Goal: Transaction & Acquisition: Purchase product/service

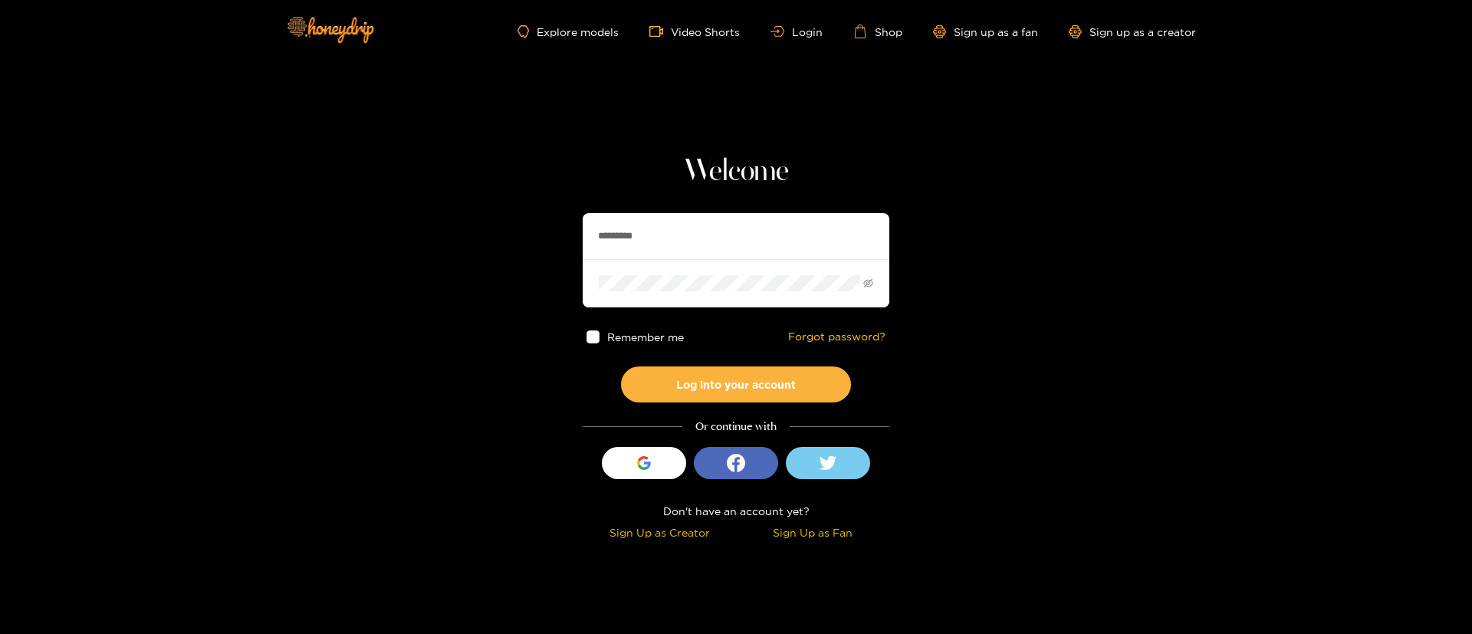
click at [686, 225] on input "*********" at bounding box center [736, 236] width 307 height 46
click at [686, 226] on input "*********" at bounding box center [736, 236] width 307 height 46
type input "*********"
click at [758, 386] on button "Log into your account" at bounding box center [736, 385] width 230 height 36
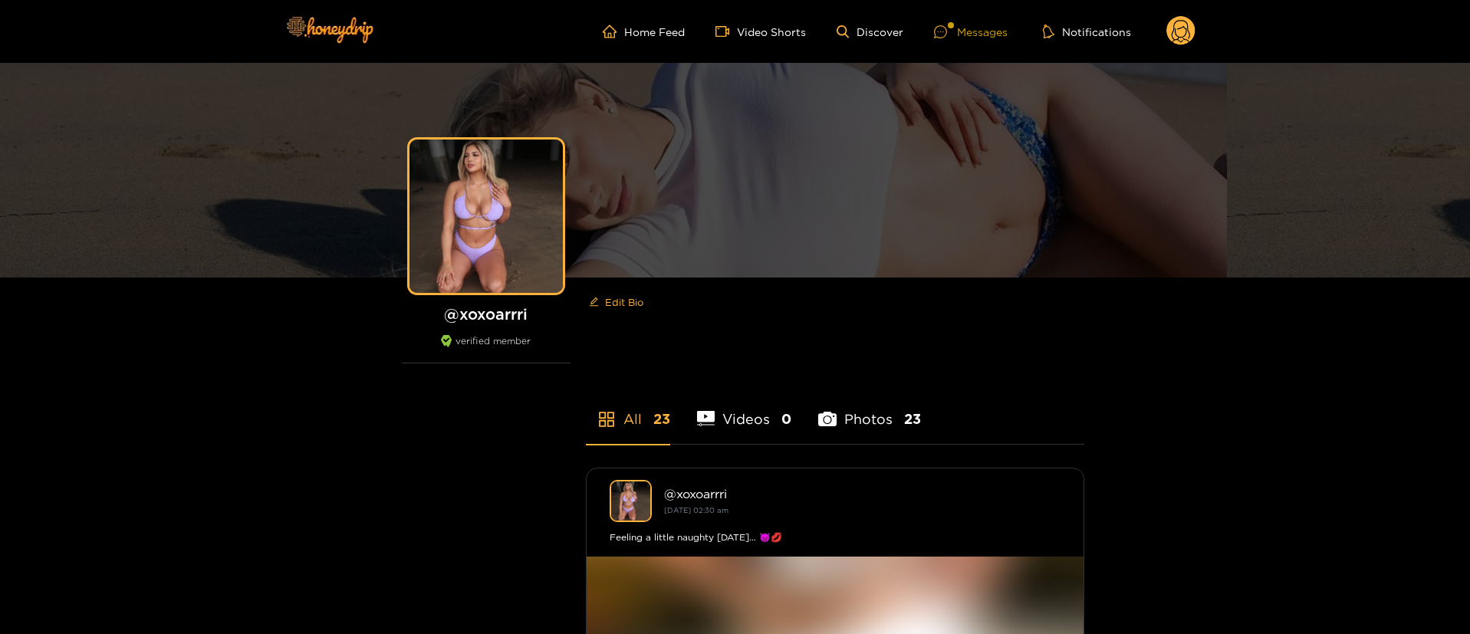
click at [988, 28] on div "Messages" at bounding box center [971, 32] width 74 height 18
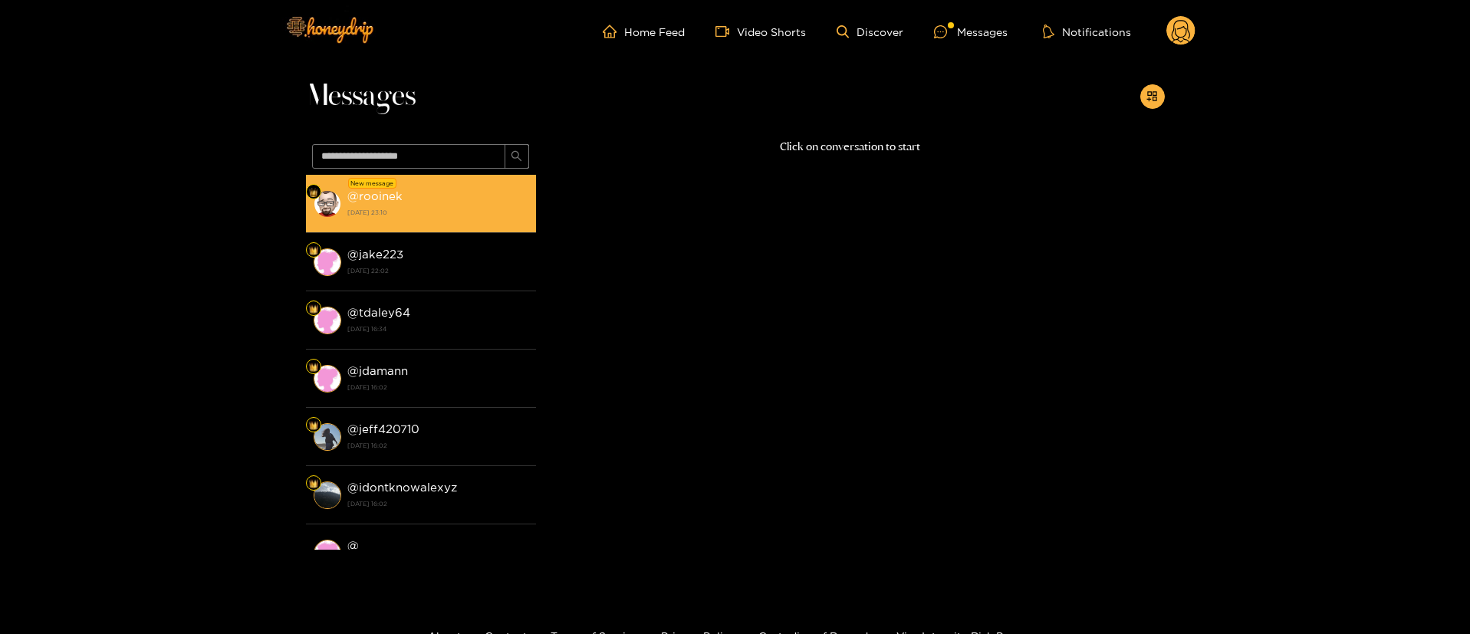
click at [462, 199] on div "@ rooinek [DATE] 23:10" at bounding box center [437, 203] width 181 height 35
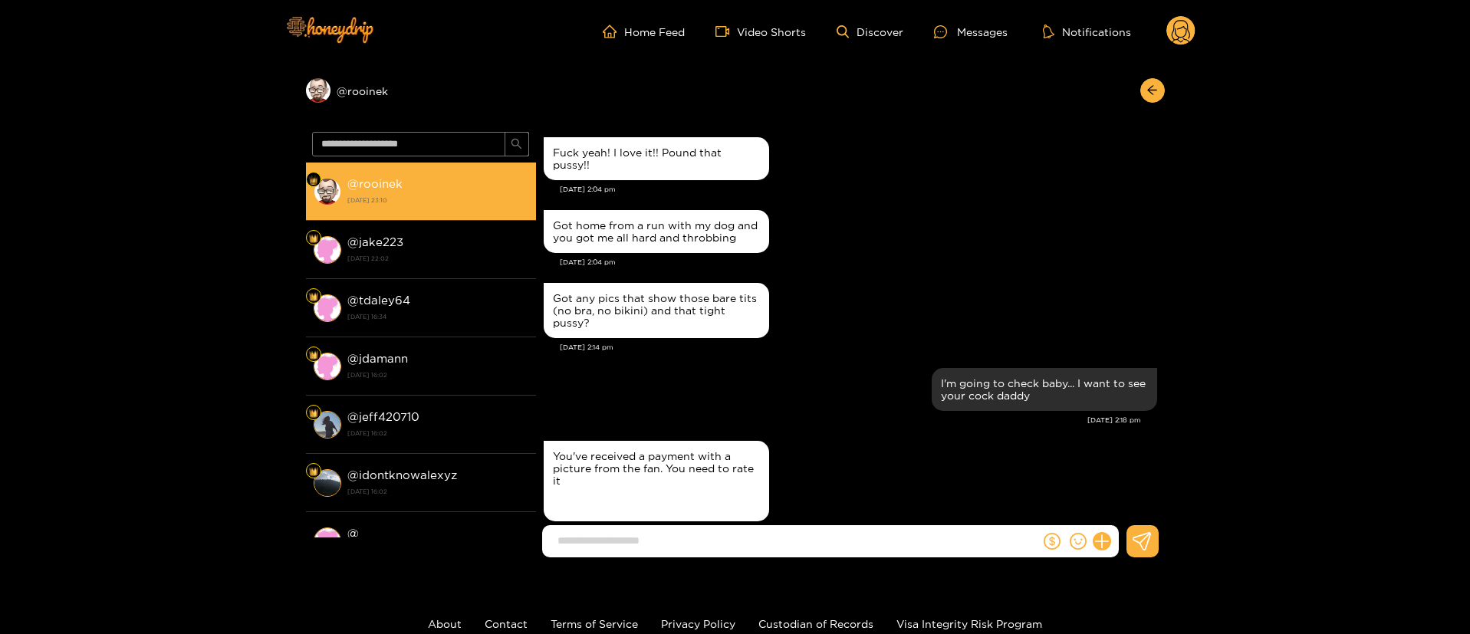
scroll to position [2206, 0]
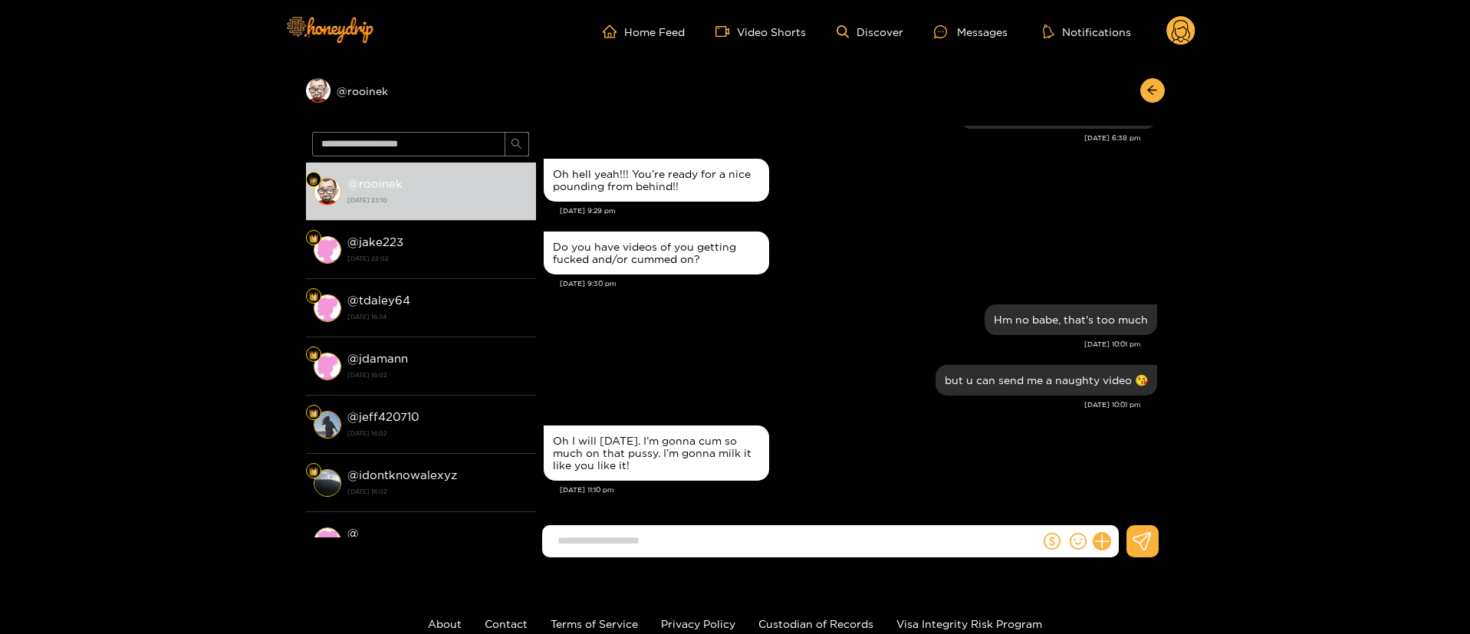
click at [784, 344] on div "[DATE] 10:01 pm" at bounding box center [842, 344] width 597 height 11
click at [795, 358] on div "Hm no babe, that's too much [DATE] 10:01 pm" at bounding box center [850, 331] width 613 height 61
click at [735, 340] on div "[DATE] 10:01 pm" at bounding box center [842, 344] width 597 height 11
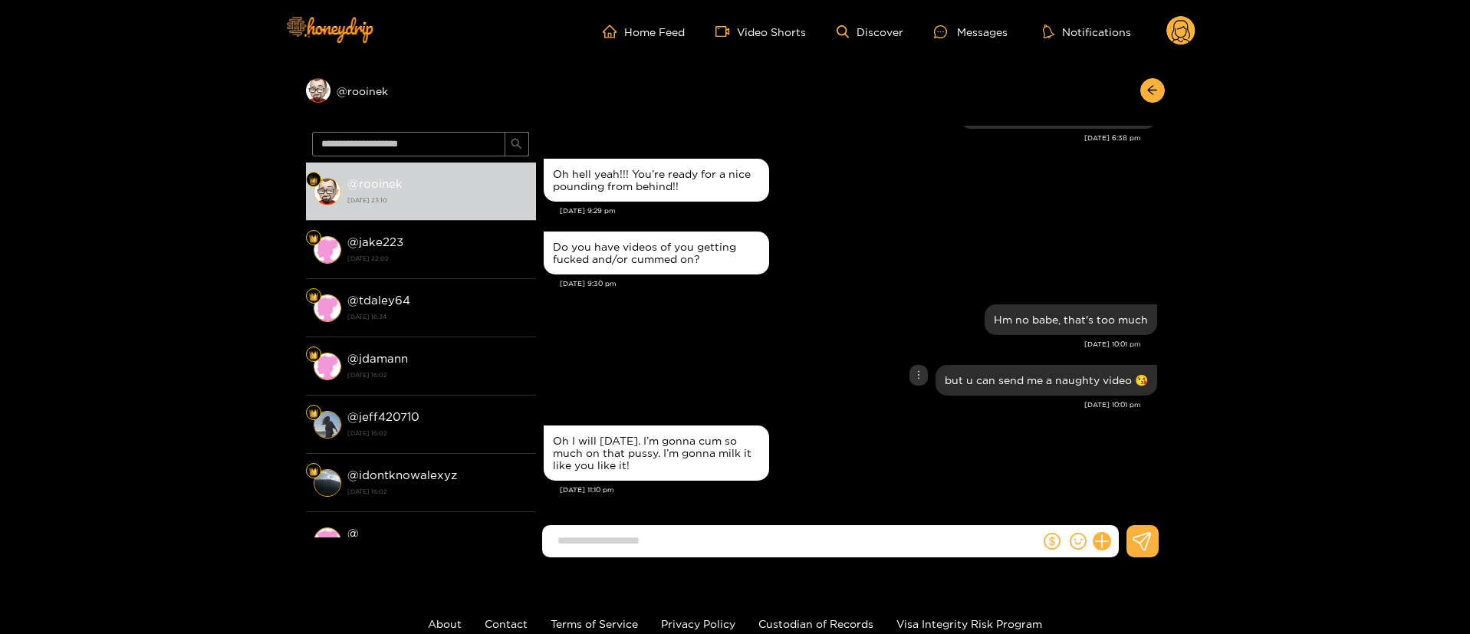
click at [666, 393] on div "but u can send me a naughty video 😘" at bounding box center [850, 380] width 613 height 38
click at [824, 381] on div "but u can send me a naughty video 😘" at bounding box center [850, 380] width 613 height 38
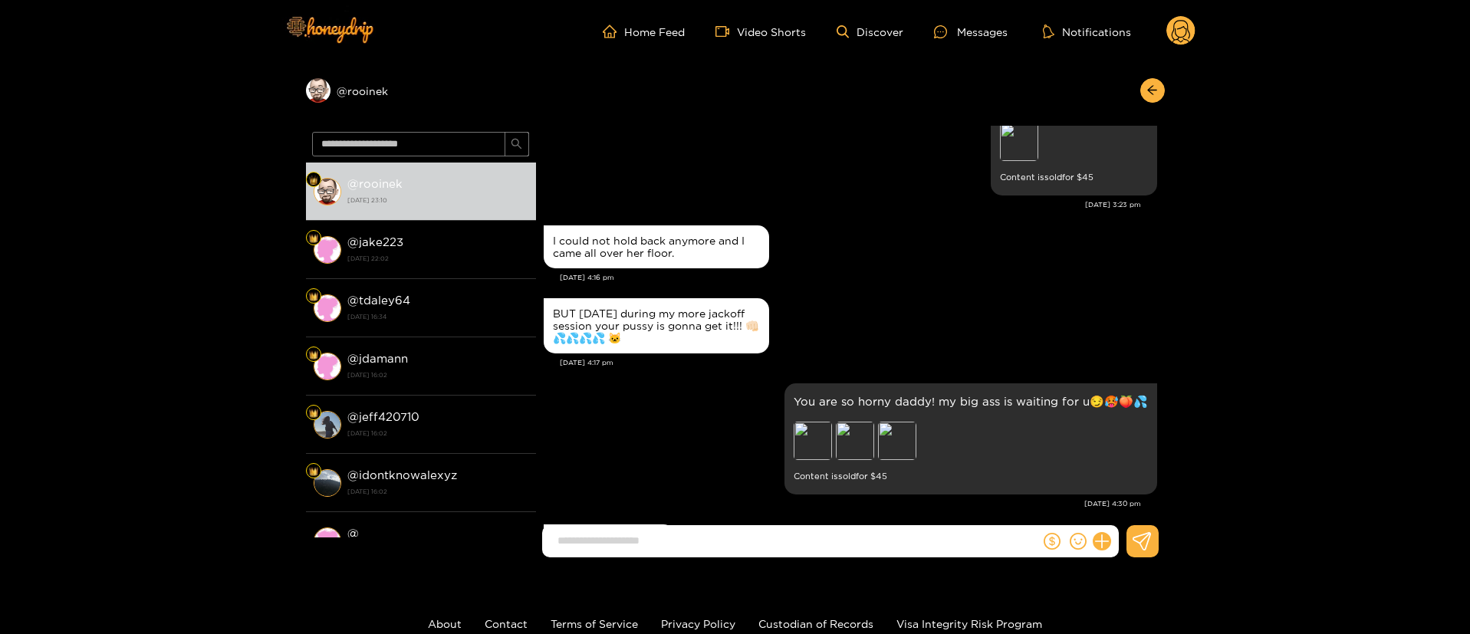
scroll to position [1516, 0]
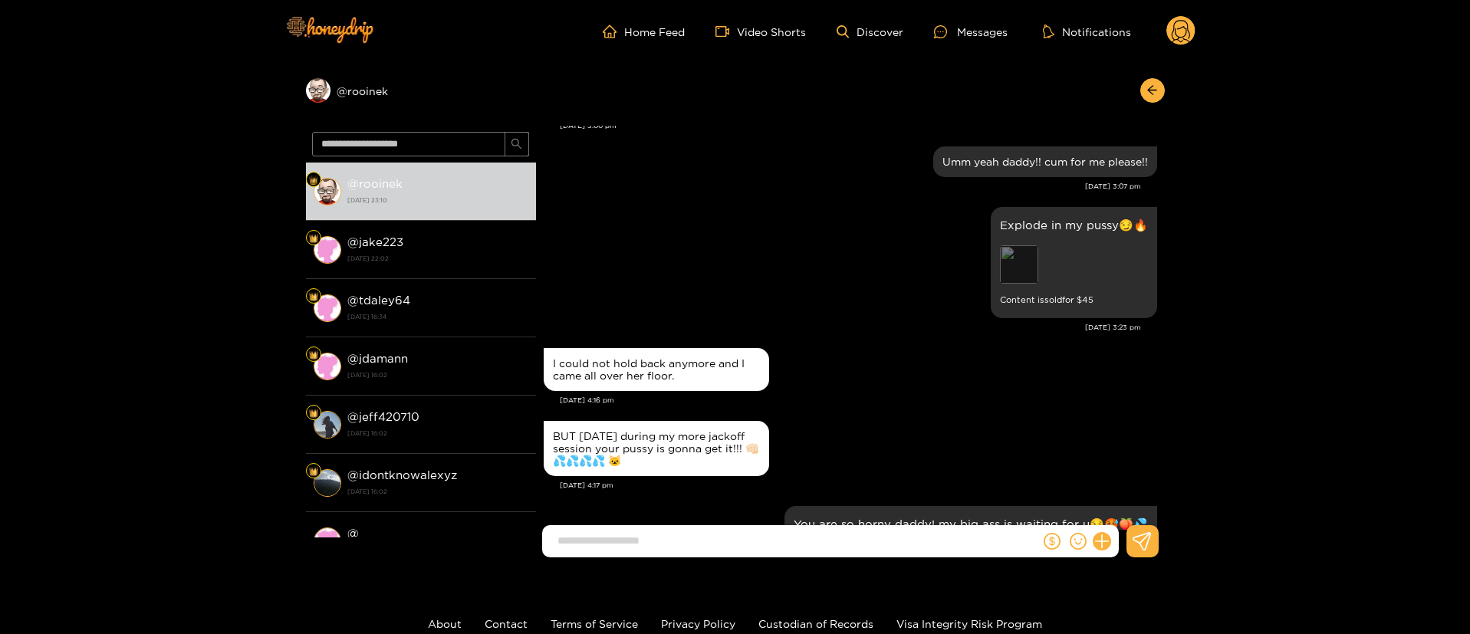
click at [1018, 253] on div "Preview" at bounding box center [1019, 264] width 38 height 38
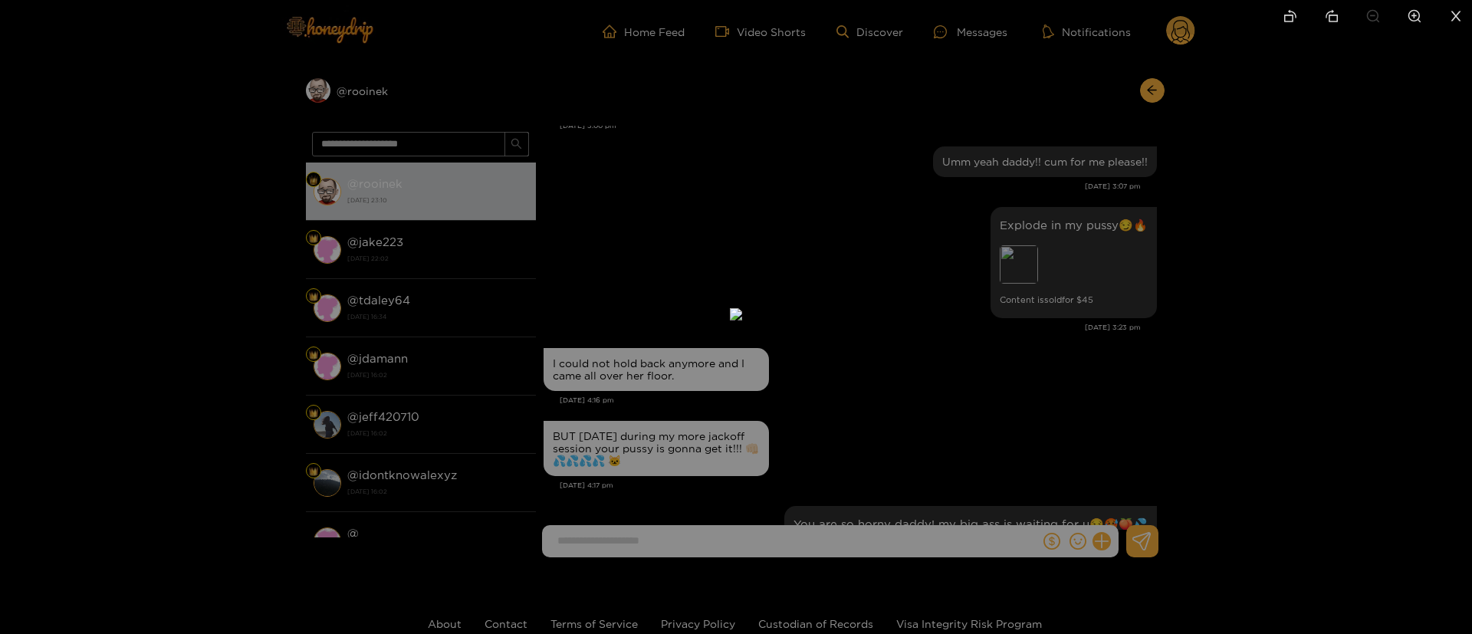
click at [1050, 415] on div at bounding box center [736, 317] width 1472 height 634
click at [970, 334] on div at bounding box center [736, 317] width 1472 height 634
click at [988, 327] on div at bounding box center [736, 317] width 1472 height 634
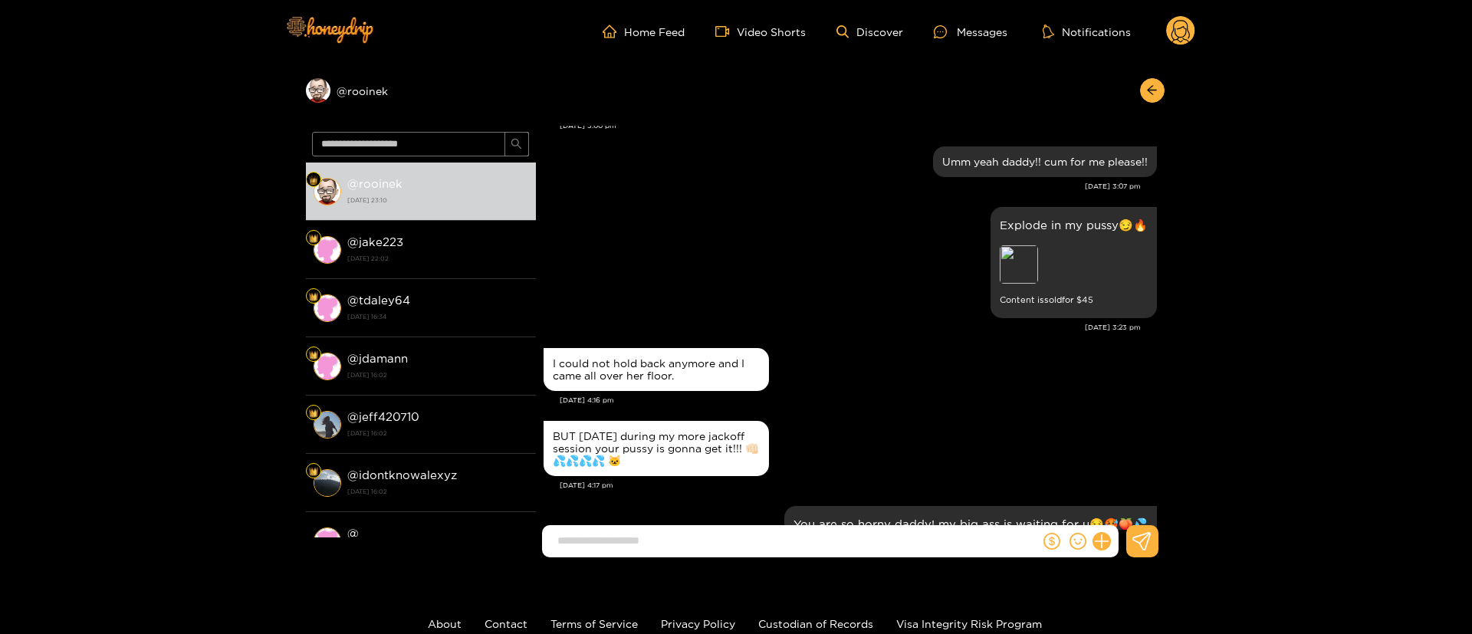
click at [1062, 282] on div at bounding box center [736, 317] width 1472 height 634
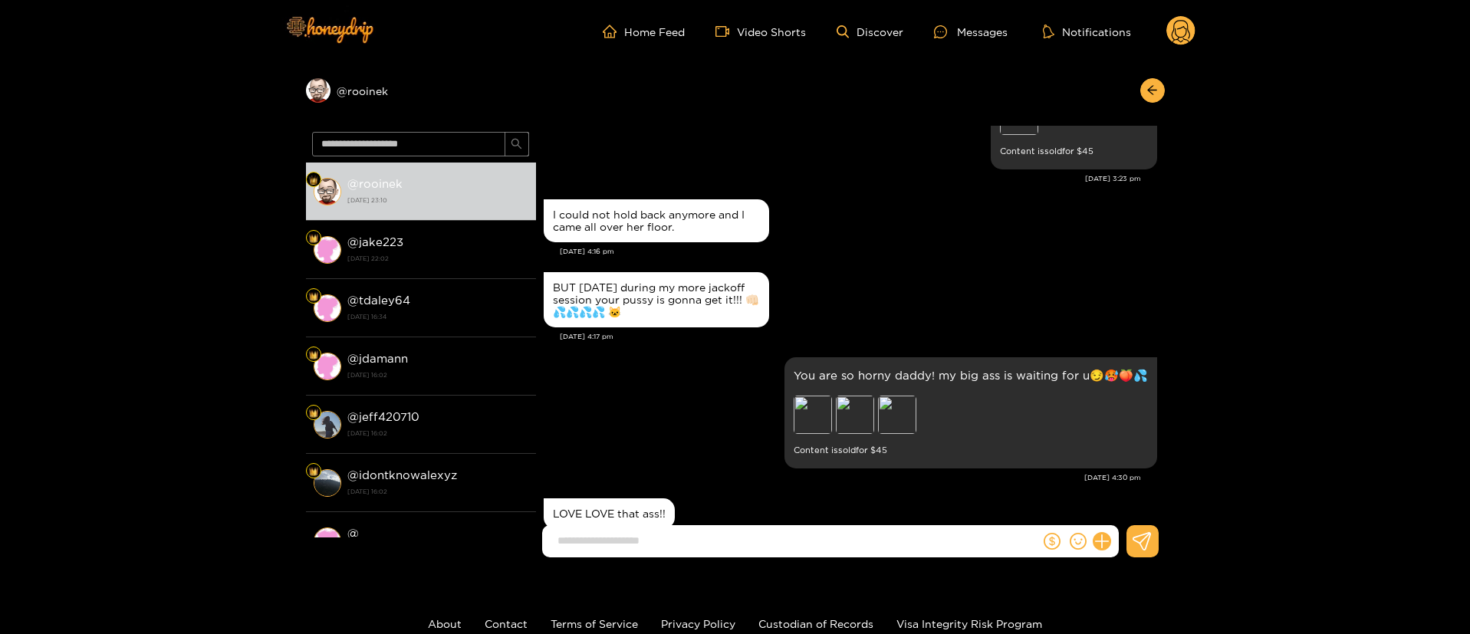
scroll to position [1746, 0]
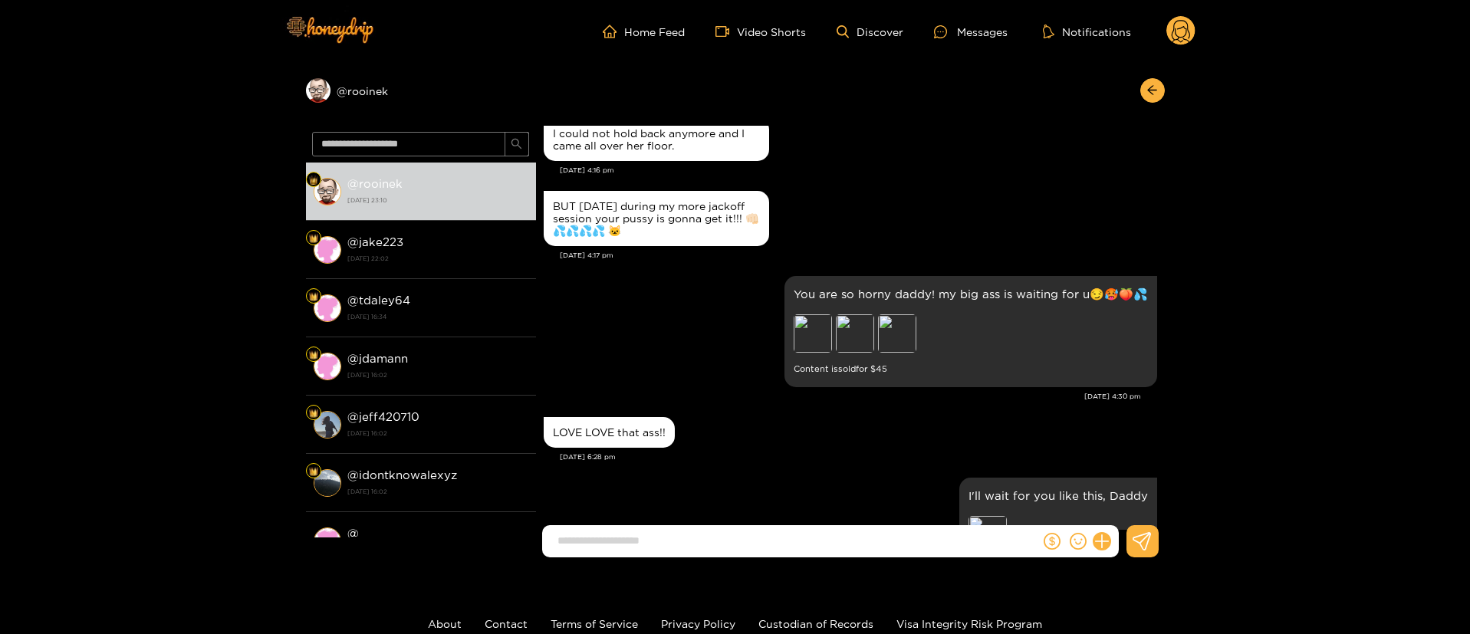
click at [832, 327] on div "Preview Preview Preview" at bounding box center [901, 335] width 215 height 42
click at [831, 327] on div "Preview Preview Preview" at bounding box center [901, 335] width 215 height 42
drag, startPoint x: 831, startPoint y: 327, endPoint x: 822, endPoint y: 330, distance: 9.7
click at [829, 327] on div "Preview Preview Preview" at bounding box center [901, 335] width 215 height 42
click at [821, 331] on div "Preview" at bounding box center [813, 333] width 38 height 38
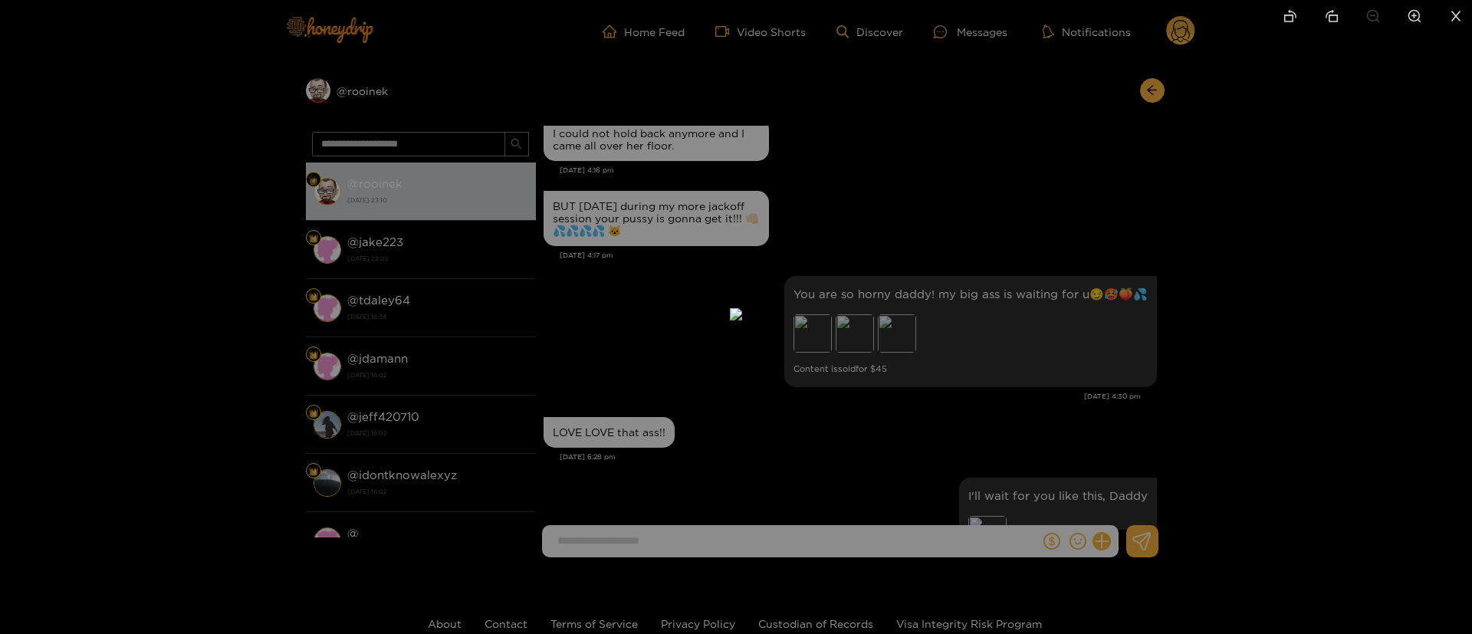
click at [1087, 229] on div at bounding box center [736, 317] width 1472 height 634
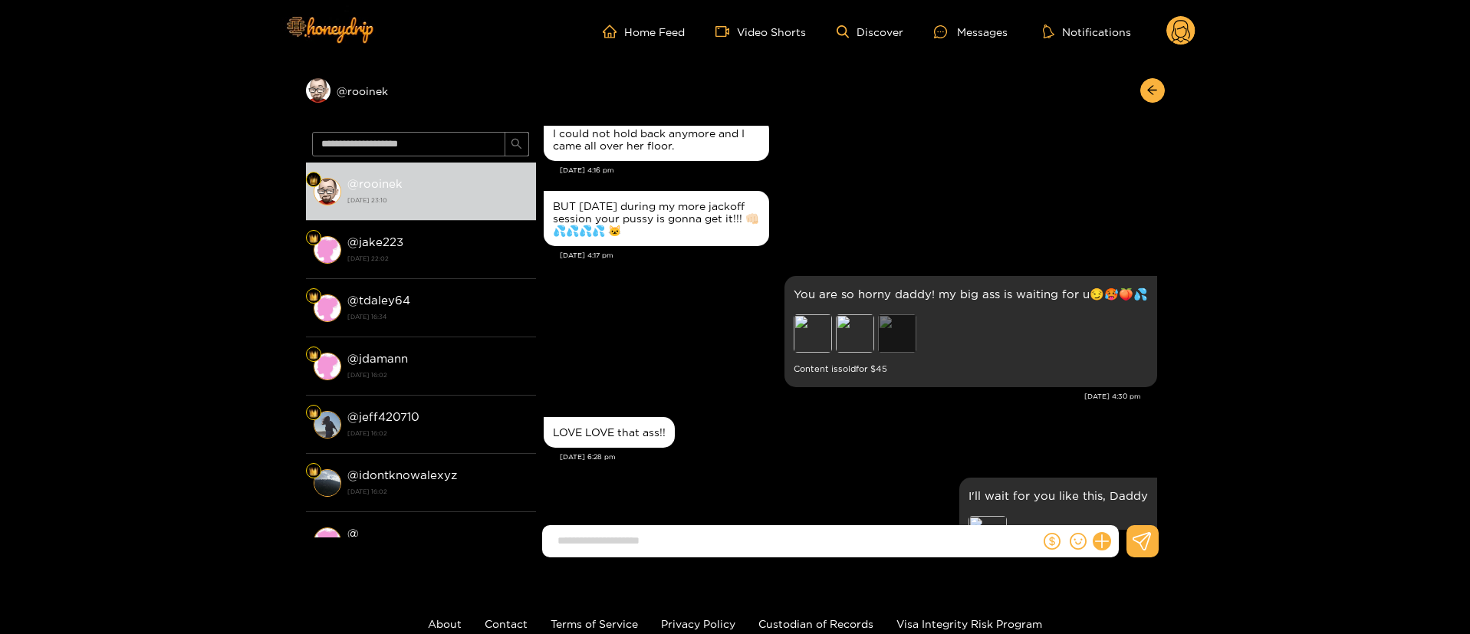
click at [908, 343] on div "Preview" at bounding box center [897, 333] width 38 height 38
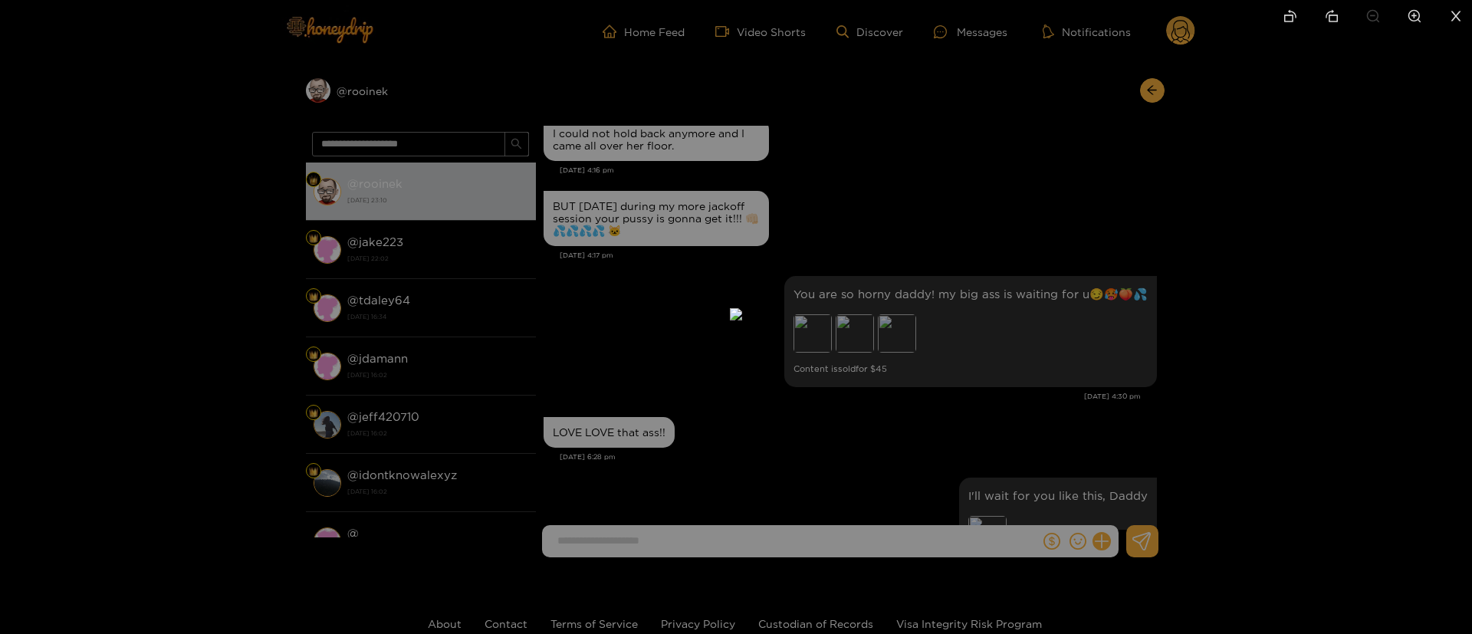
click at [1166, 237] on div at bounding box center [736, 317] width 1472 height 634
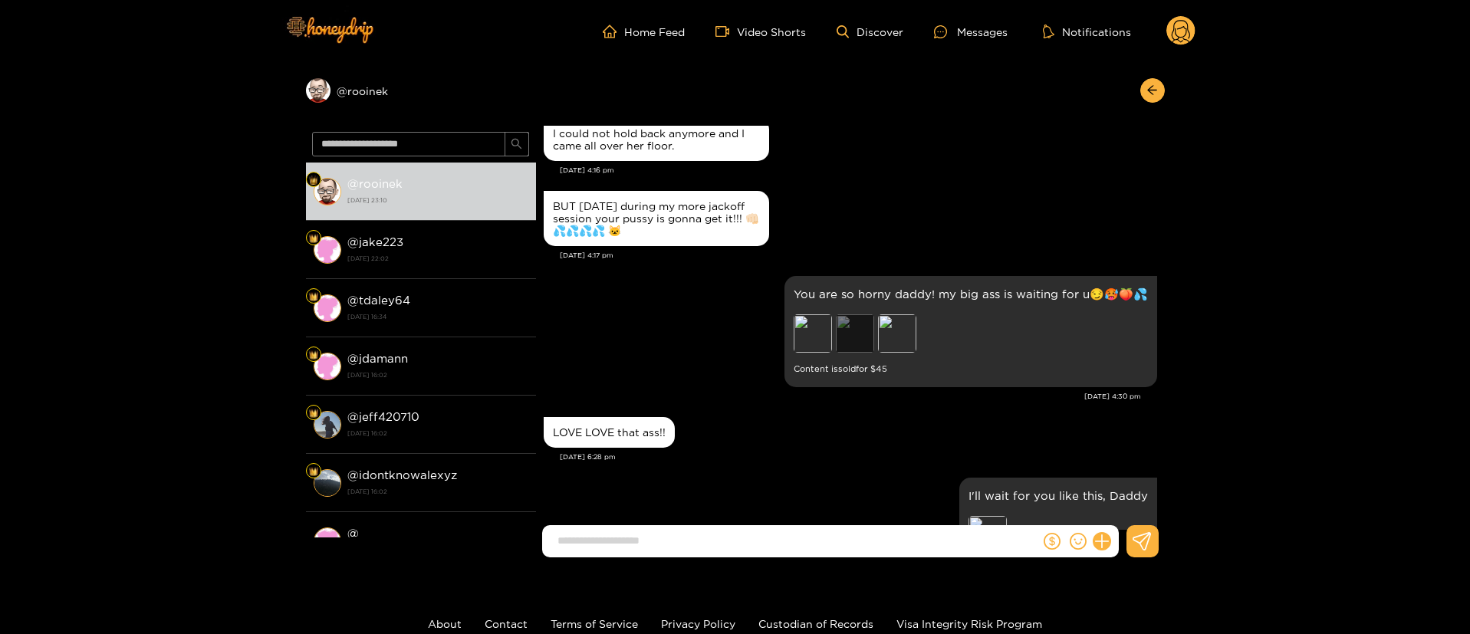
click at [853, 324] on div "Preview" at bounding box center [855, 333] width 38 height 38
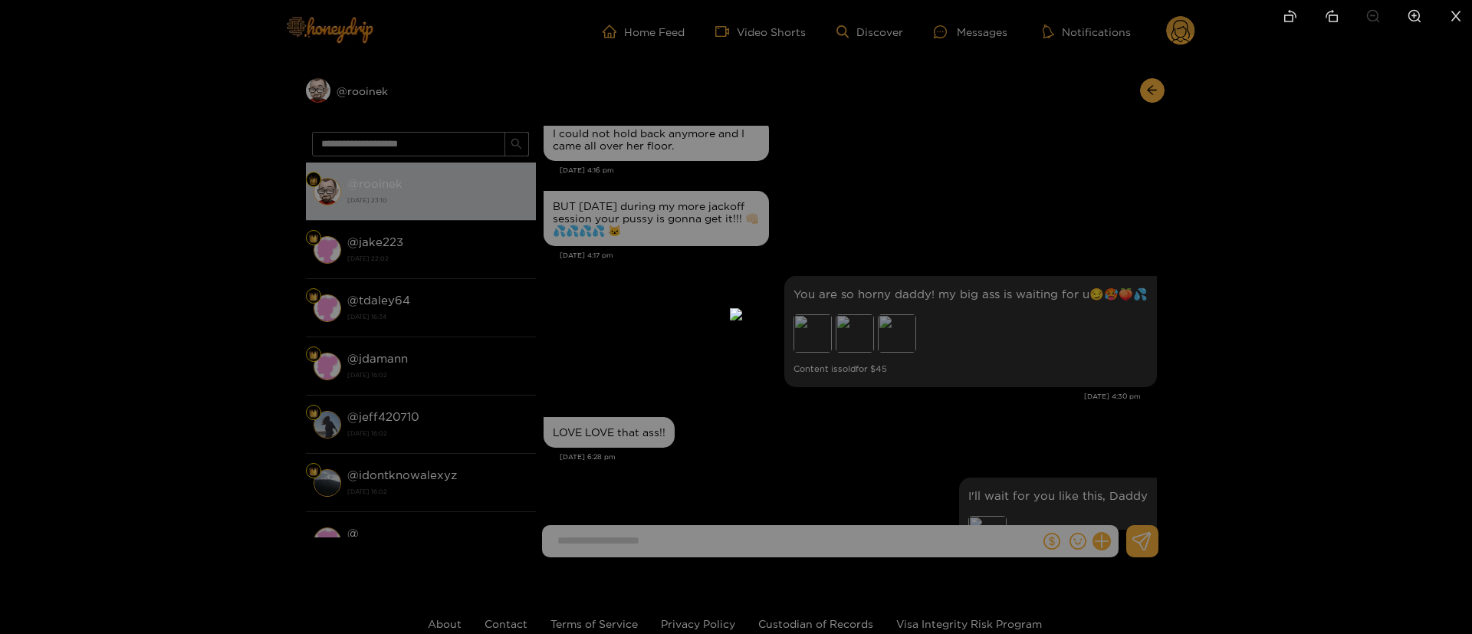
click at [1179, 220] on div at bounding box center [736, 317] width 1472 height 634
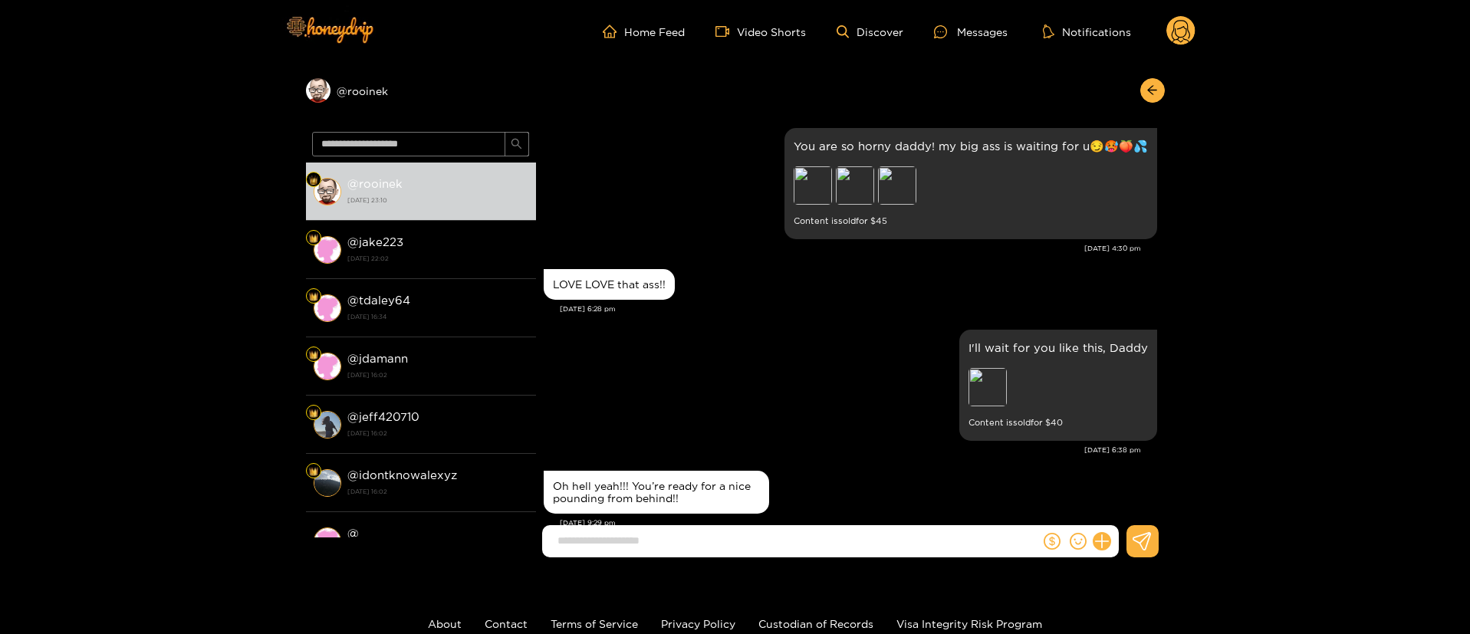
scroll to position [1976, 0]
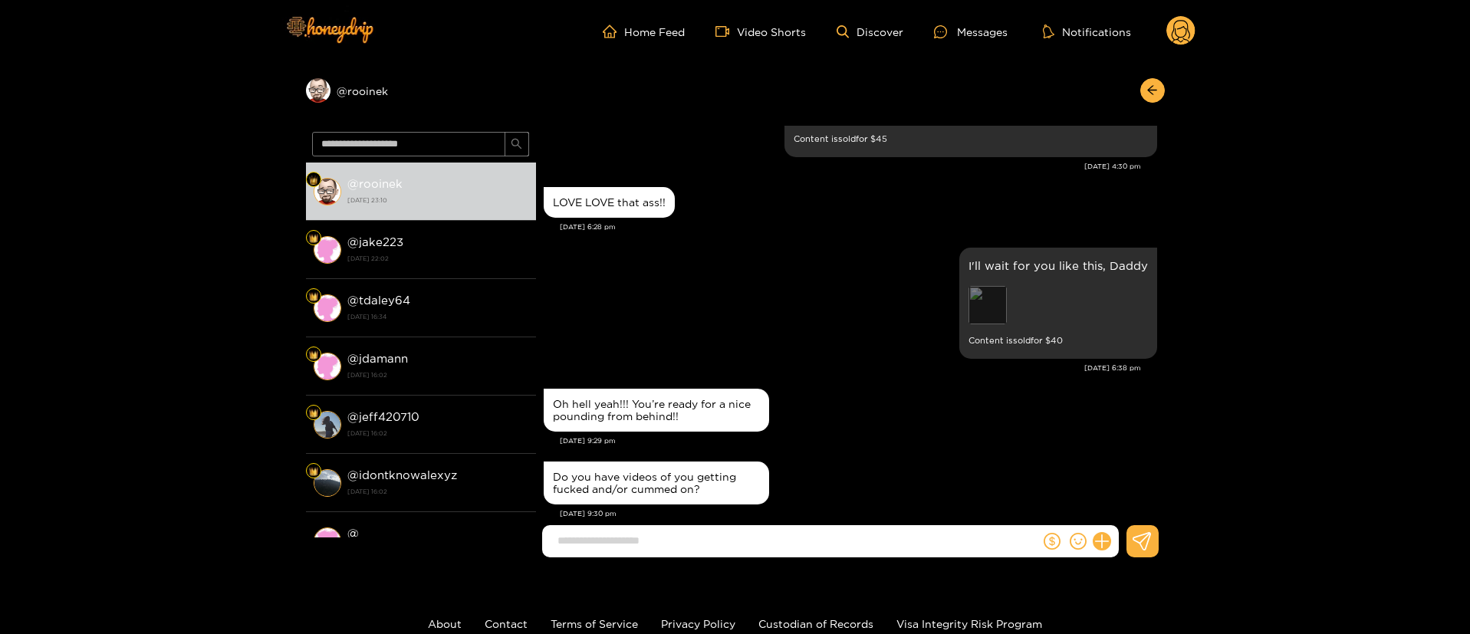
click at [1000, 305] on div "Preview" at bounding box center [988, 305] width 38 height 38
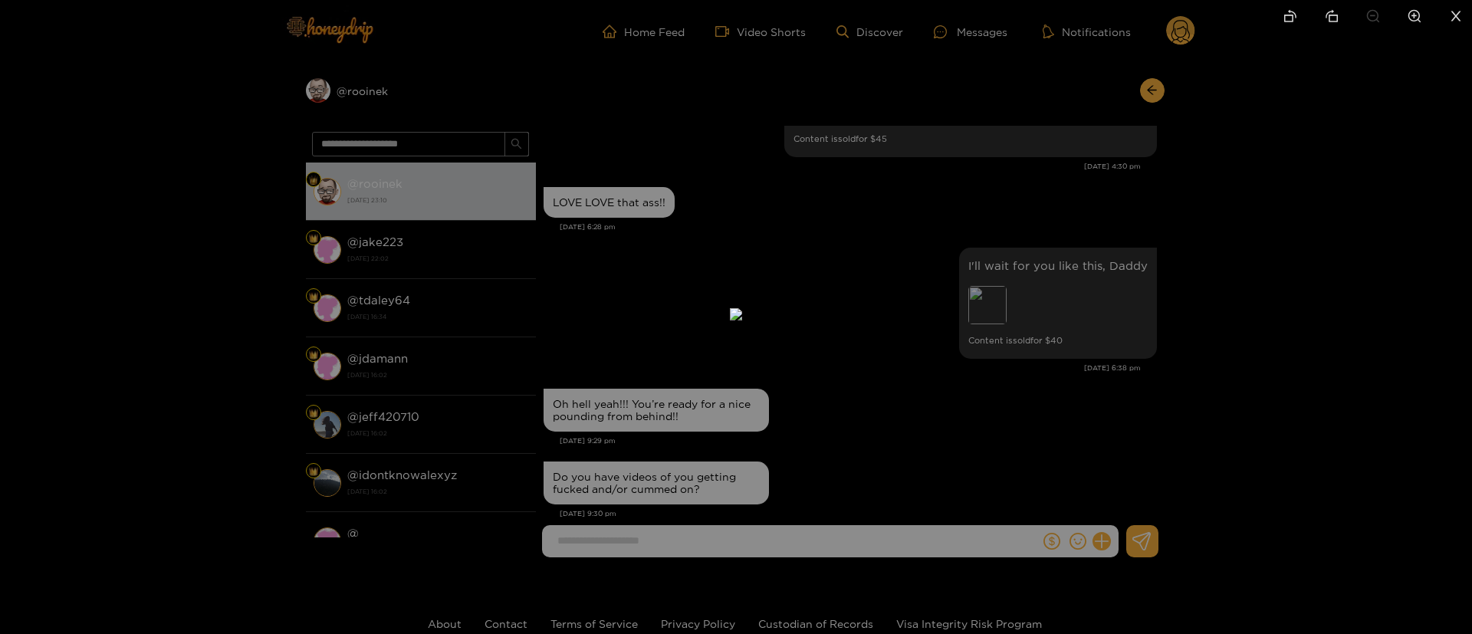
drag, startPoint x: 1199, startPoint y: 214, endPoint x: 1179, endPoint y: 212, distance: 20.0
click at [1200, 214] on div at bounding box center [736, 317] width 1472 height 634
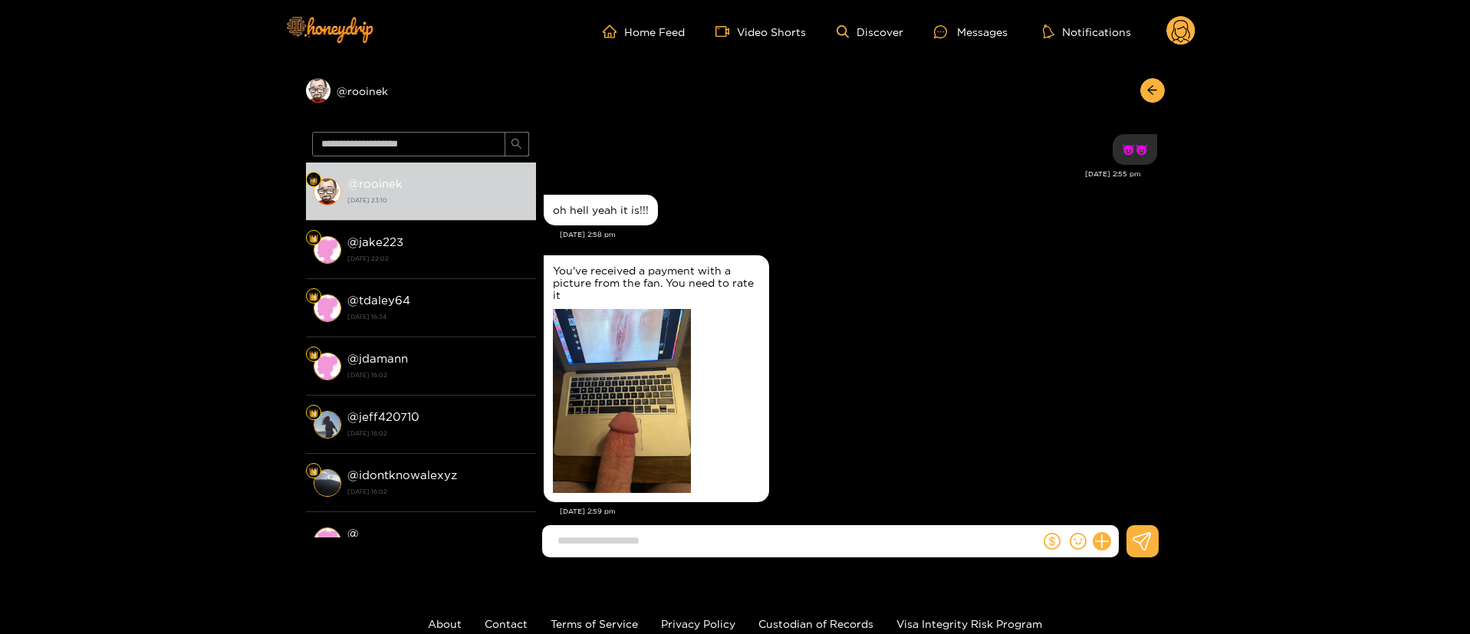
scroll to position [941, 0]
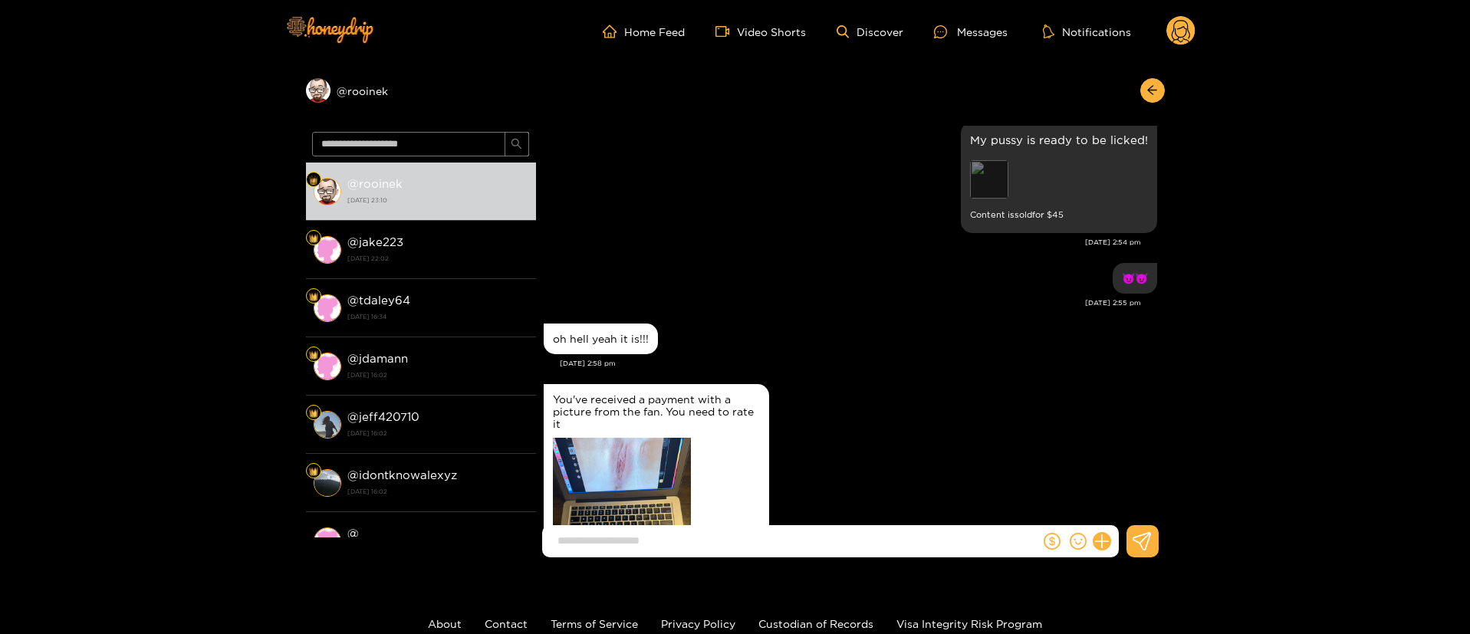
click at [988, 161] on div "Preview" at bounding box center [989, 179] width 38 height 38
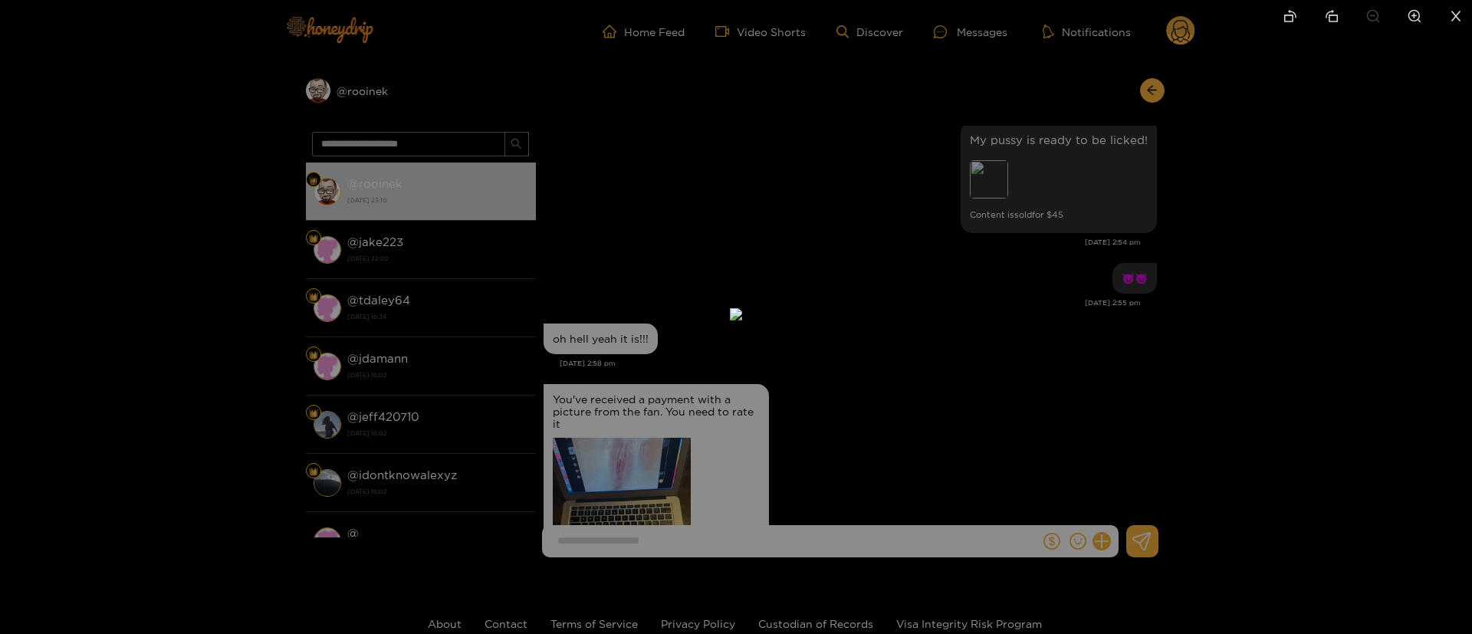
click at [1077, 158] on div at bounding box center [736, 317] width 1472 height 634
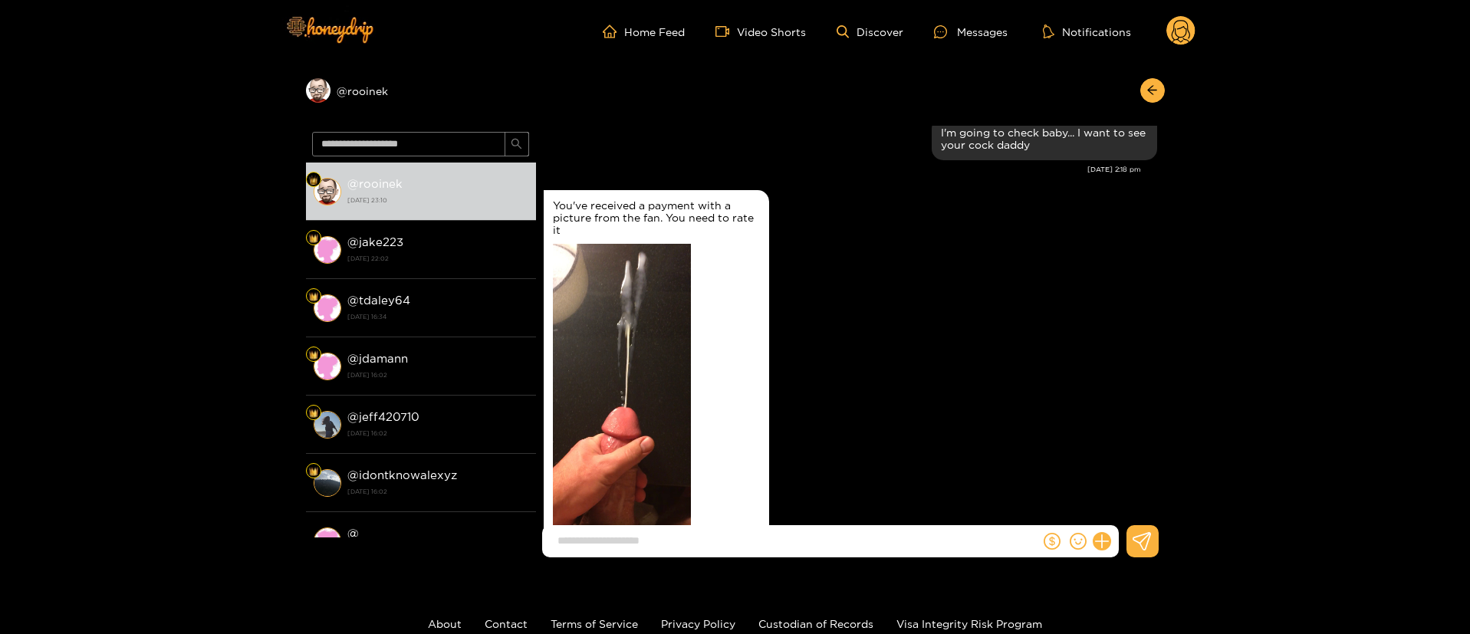
scroll to position [0, 0]
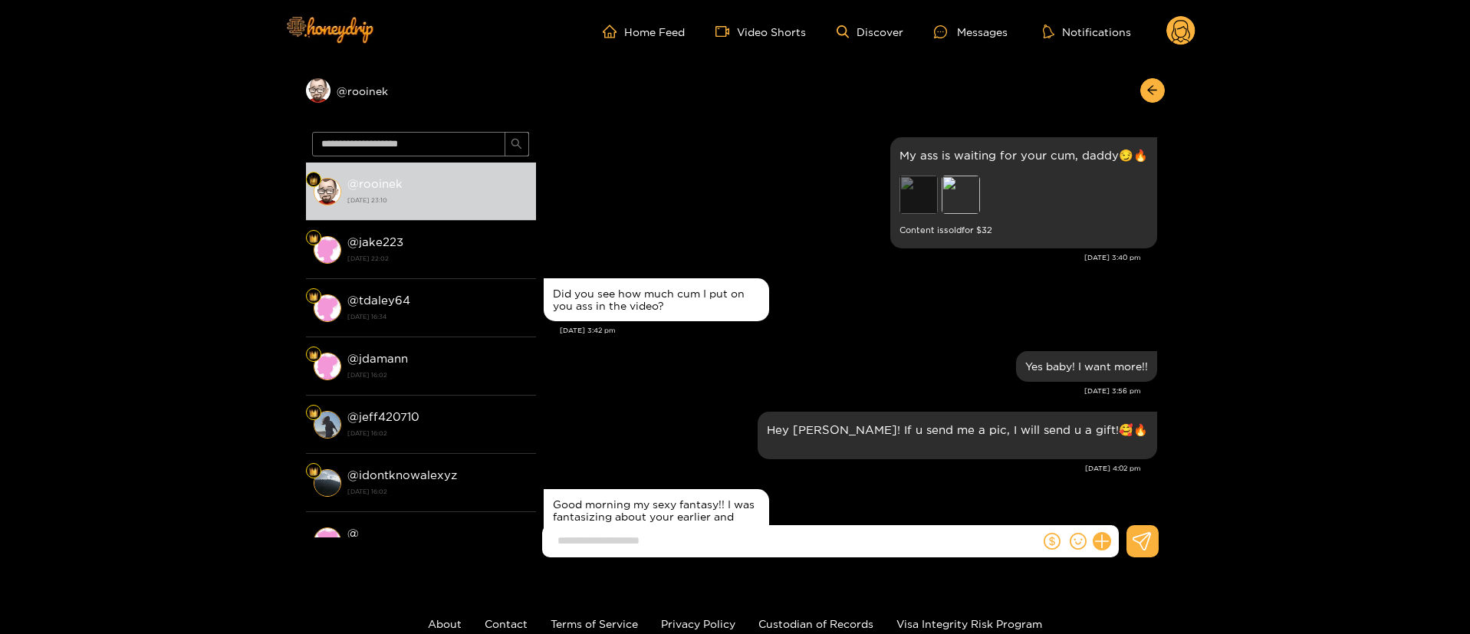
click at [922, 176] on div "Preview" at bounding box center [918, 195] width 38 height 38
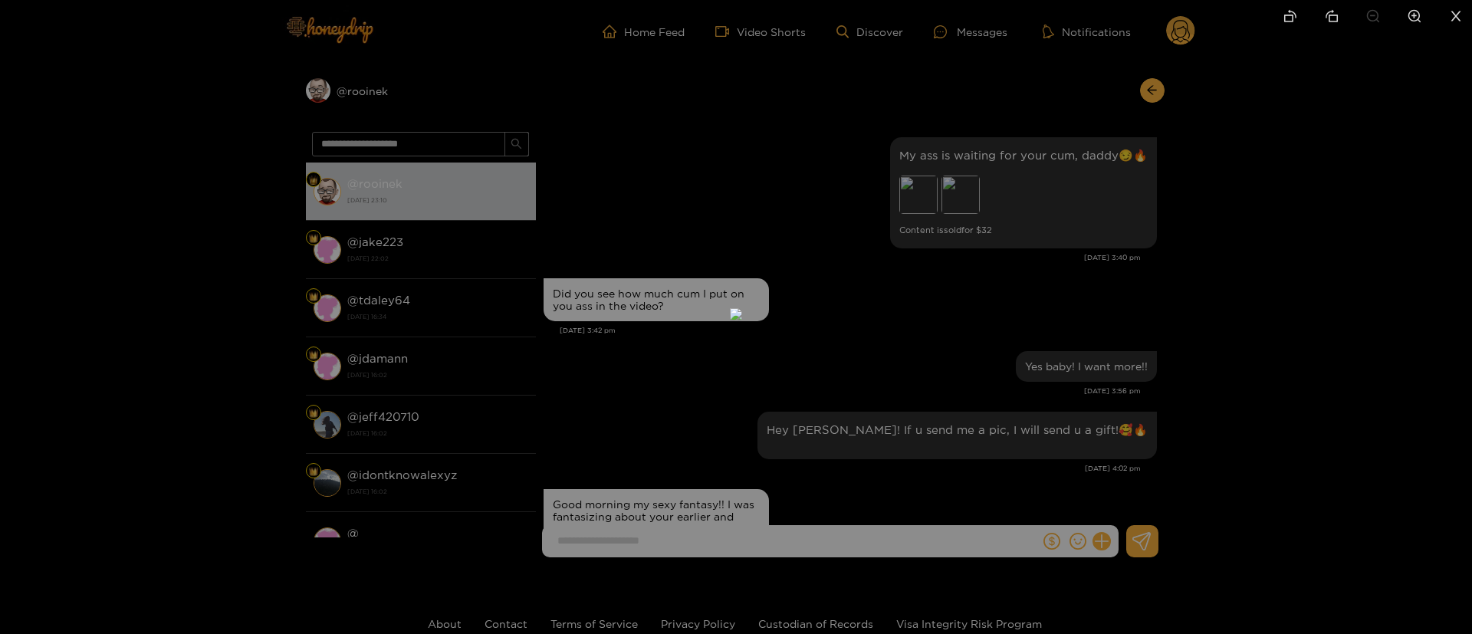
click at [1327, 225] on div at bounding box center [736, 317] width 1472 height 634
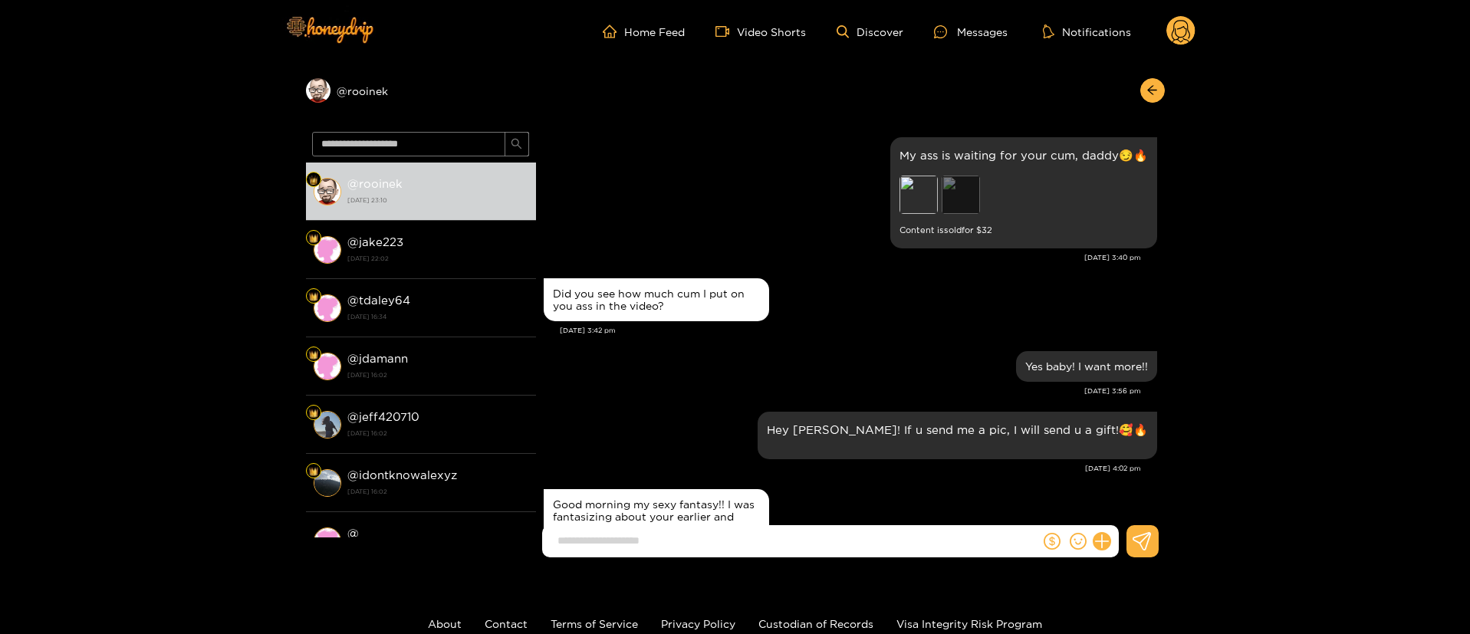
click at [963, 189] on div "Preview" at bounding box center [961, 195] width 38 height 38
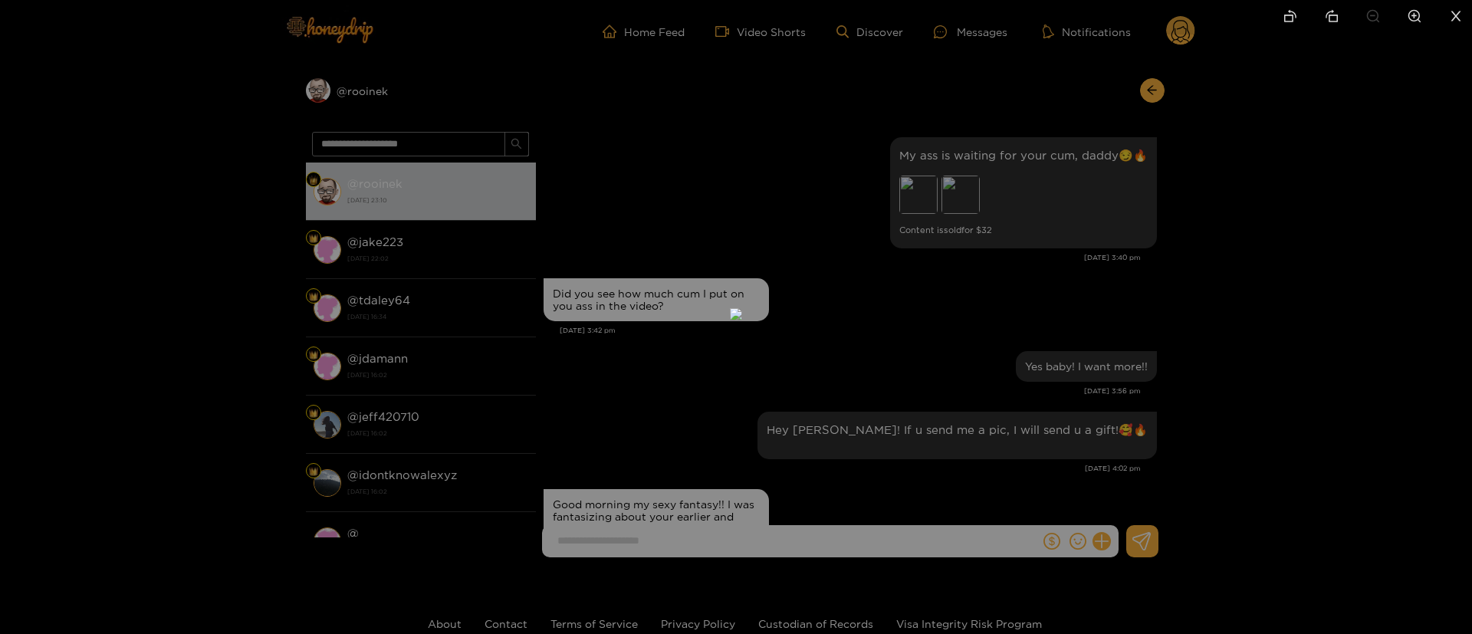
click at [1205, 237] on div at bounding box center [736, 317] width 1472 height 634
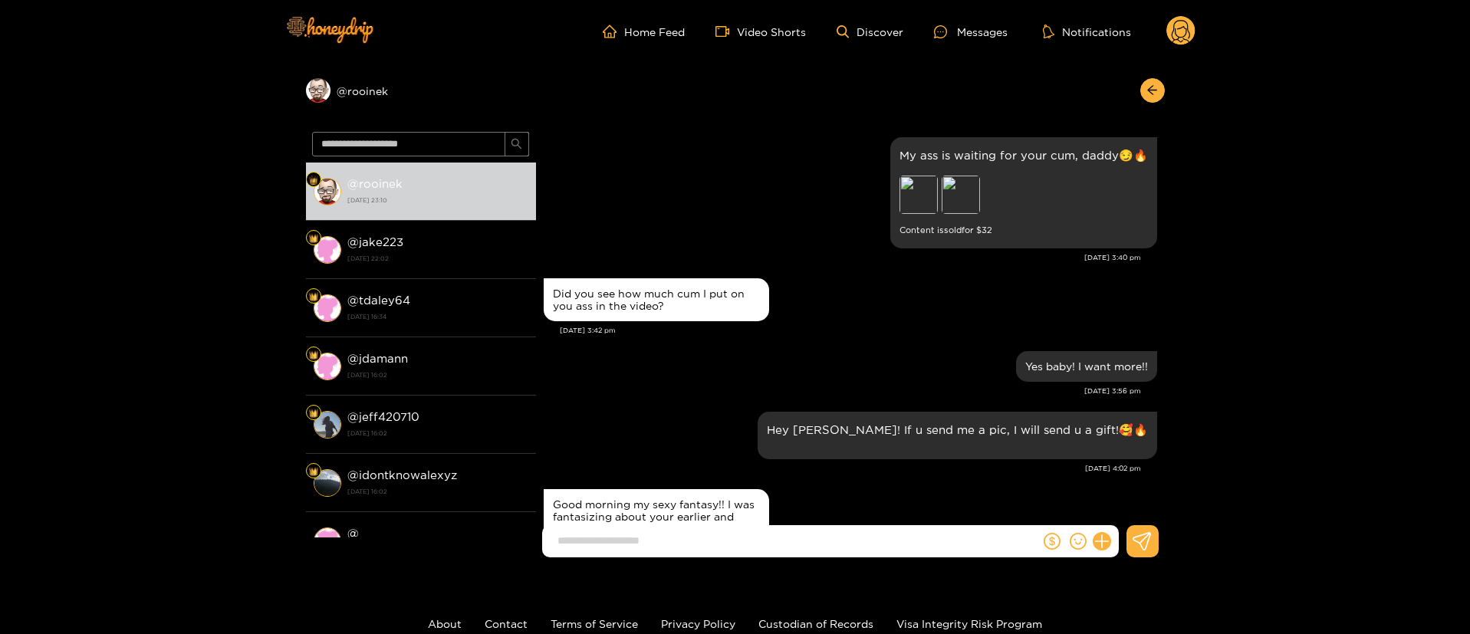
click at [883, 316] on div "Did you see how much cum I put on you ass in the video?" at bounding box center [850, 300] width 613 height 51
click at [882, 315] on div "Did you see how much cum I put on you ass in the video?" at bounding box center [850, 300] width 613 height 51
click at [815, 303] on div "Did you see how much cum I put on you ass in the video?" at bounding box center [850, 300] width 613 height 51
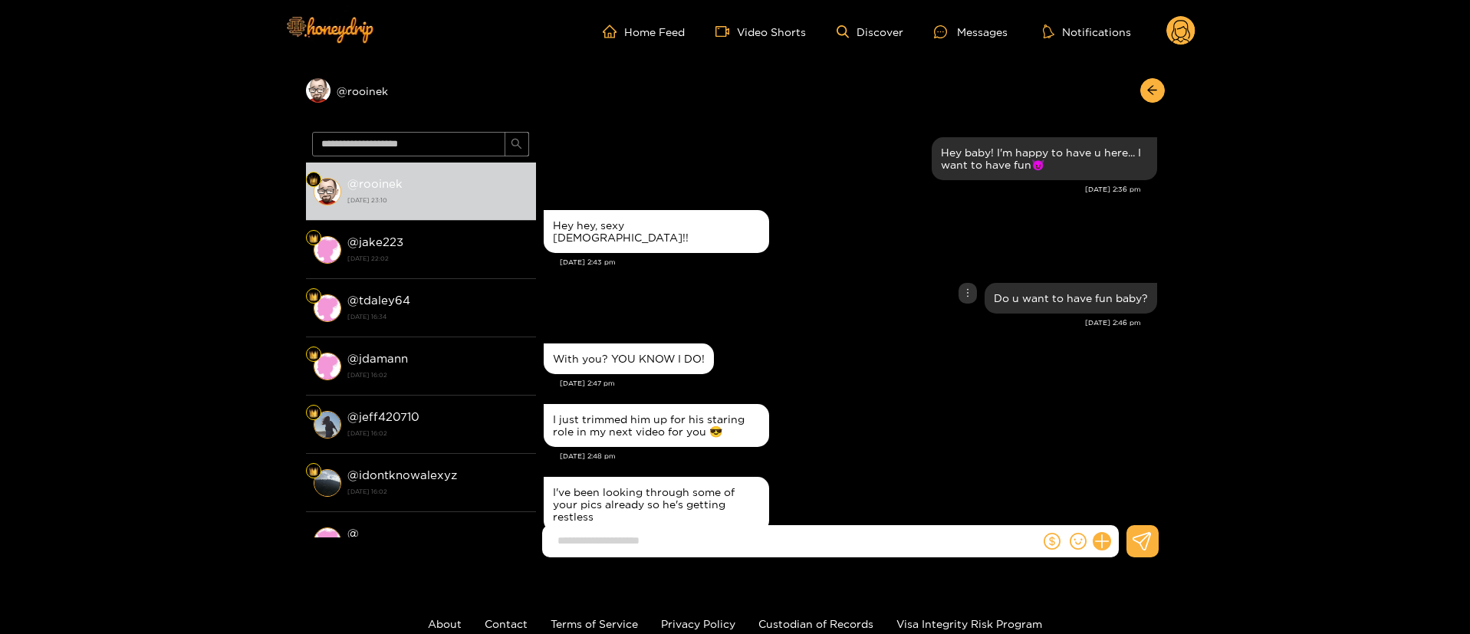
click at [819, 298] on div "Do u want to have fun baby?" at bounding box center [850, 298] width 613 height 38
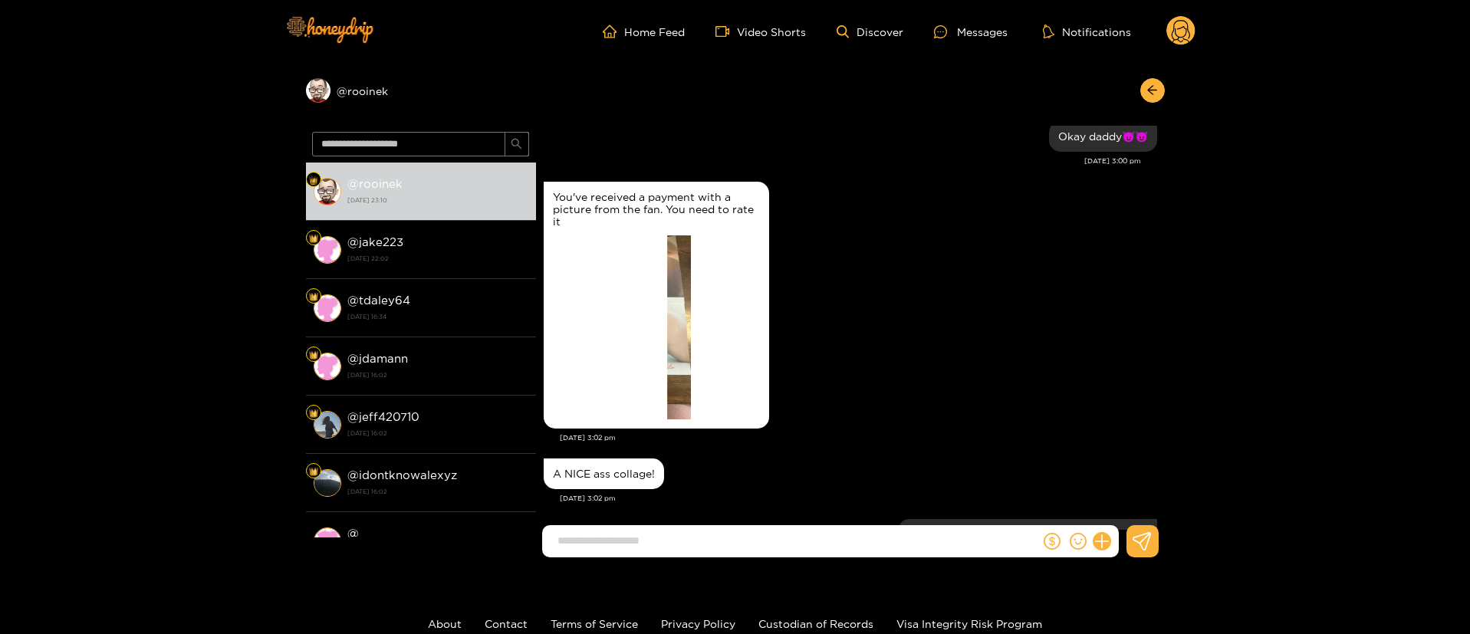
scroll to position [1035, 0]
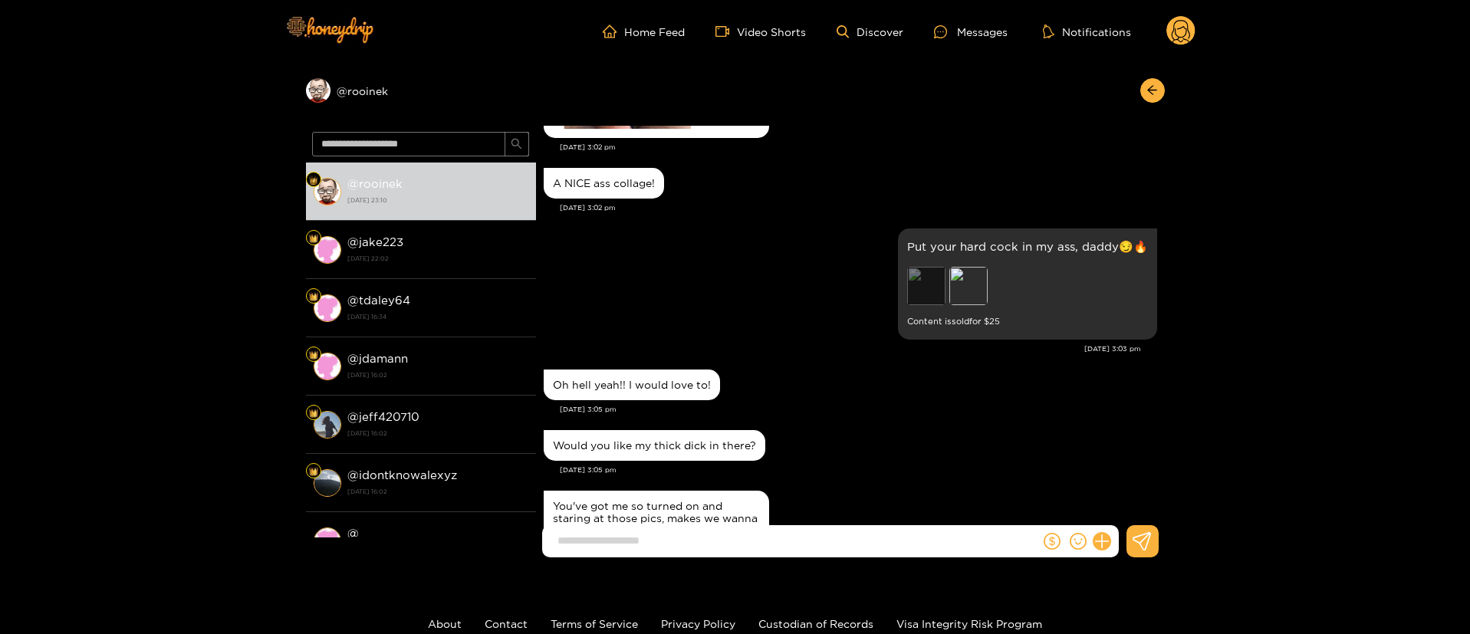
click at [935, 295] on div "Preview" at bounding box center [926, 286] width 38 height 38
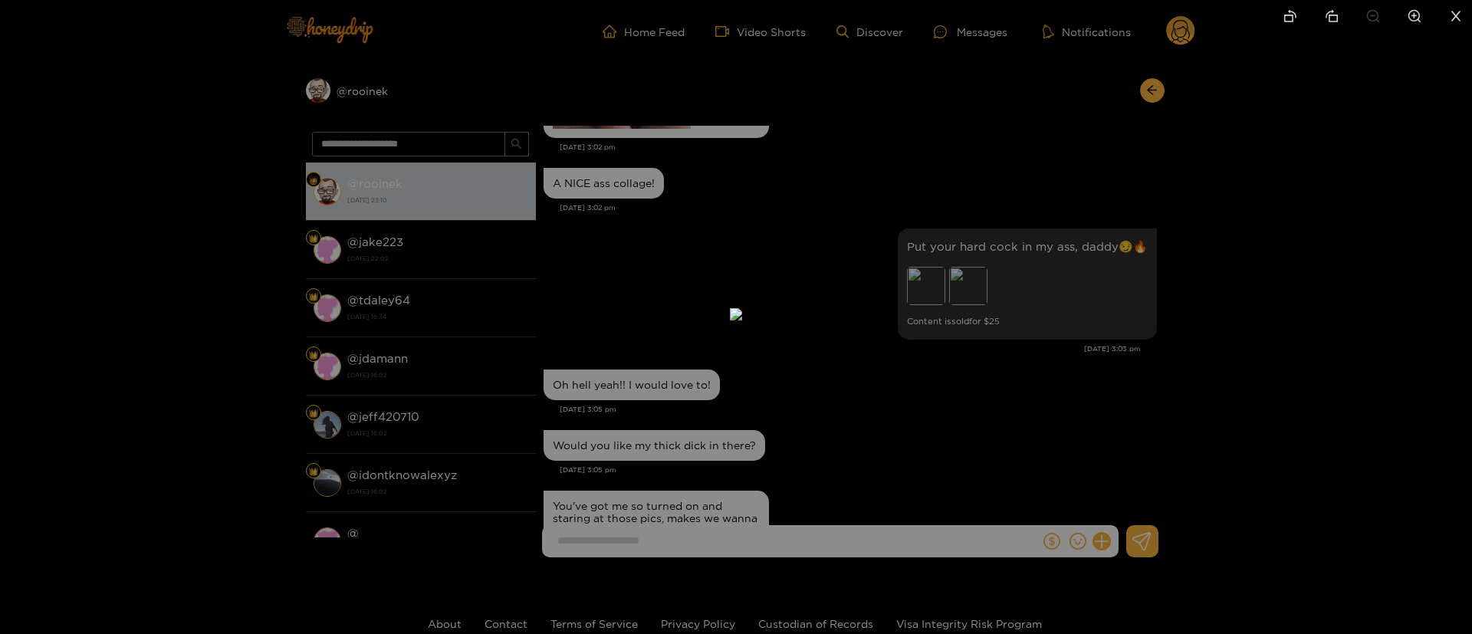
click at [1051, 284] on div at bounding box center [736, 317] width 1472 height 634
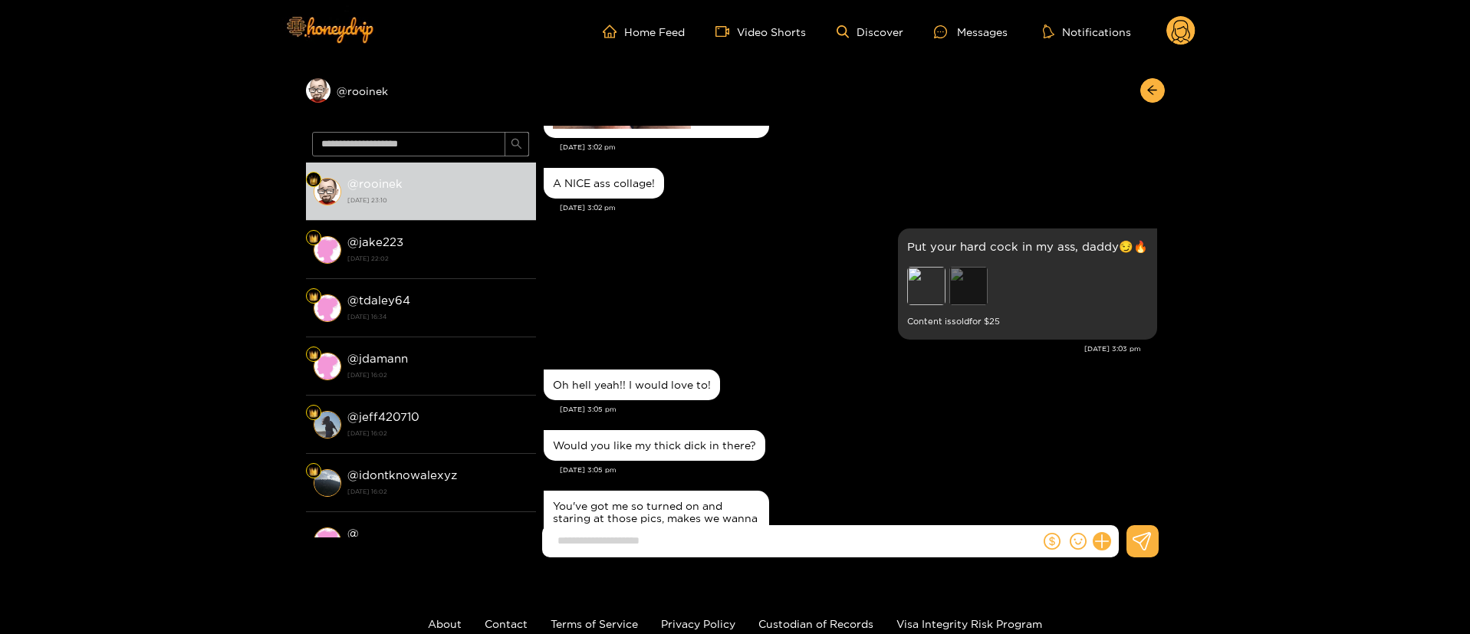
click at [965, 286] on div "Preview" at bounding box center [968, 286] width 38 height 38
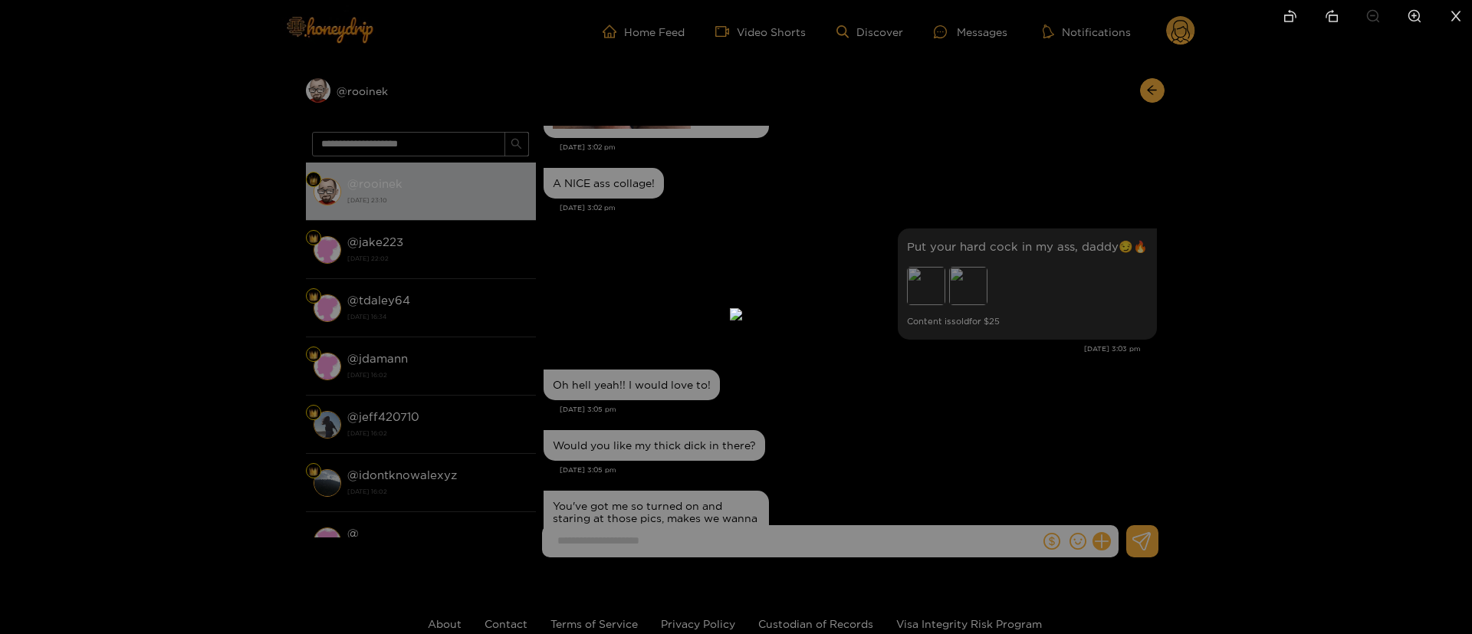
click at [1078, 270] on div at bounding box center [736, 317] width 1472 height 634
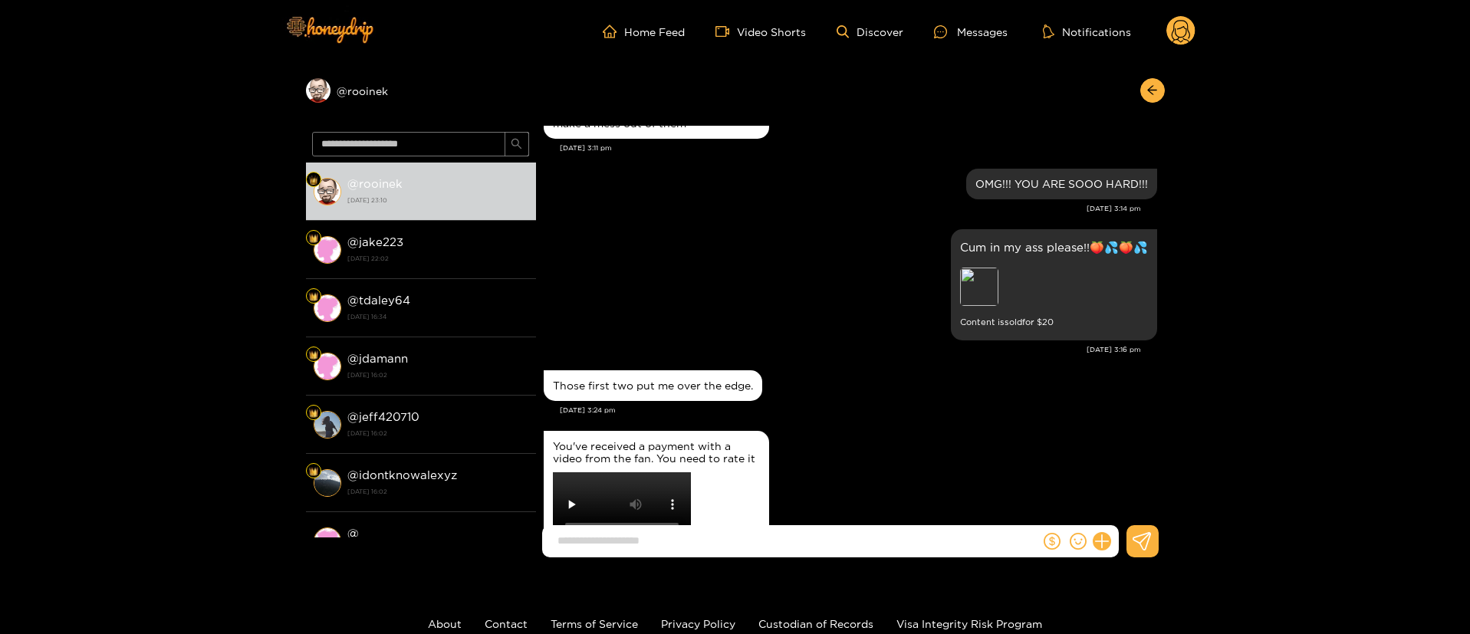
scroll to position [1495, 0]
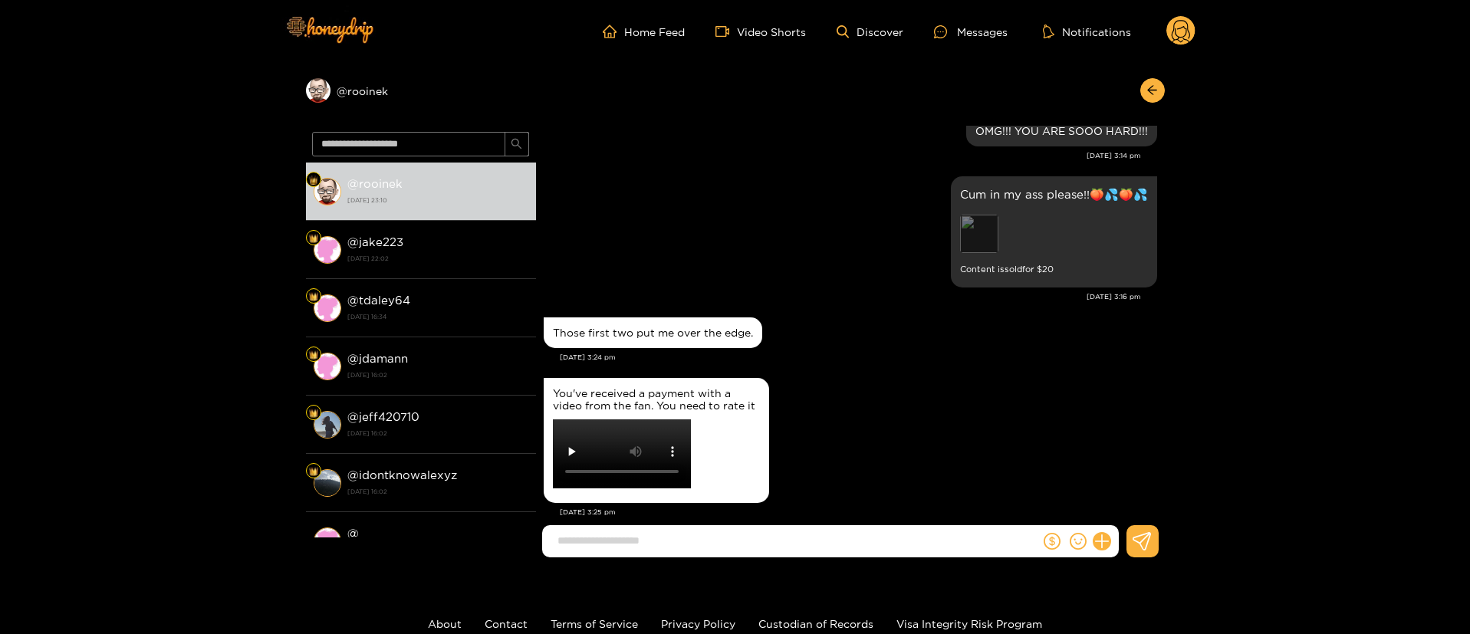
click at [976, 238] on div "Preview" at bounding box center [979, 234] width 38 height 38
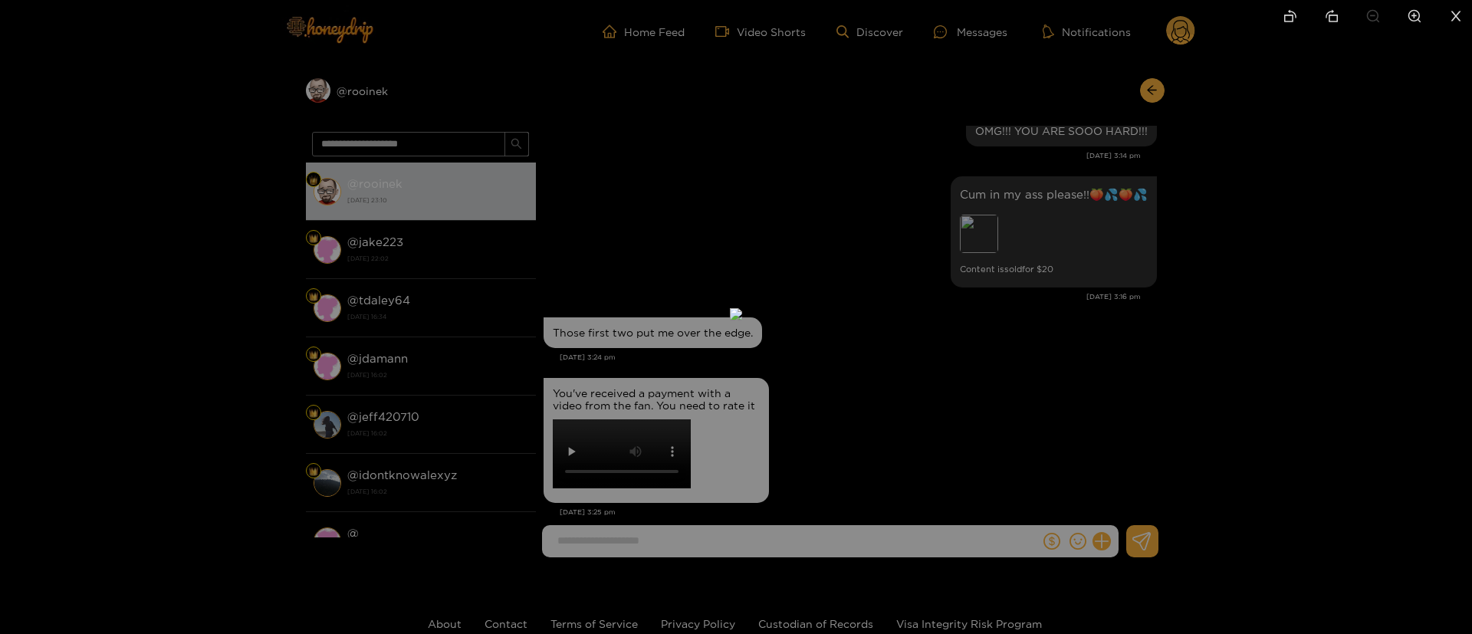
click at [1086, 217] on div at bounding box center [736, 317] width 1472 height 634
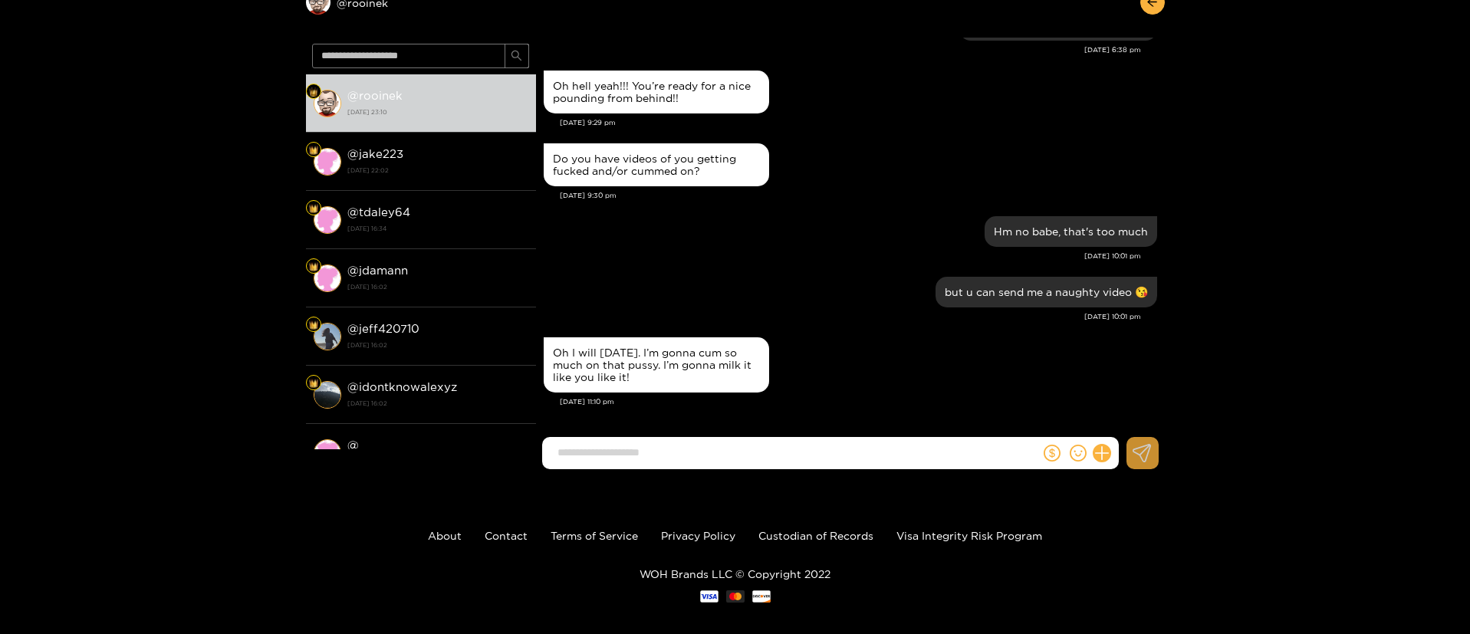
scroll to position [103, 0]
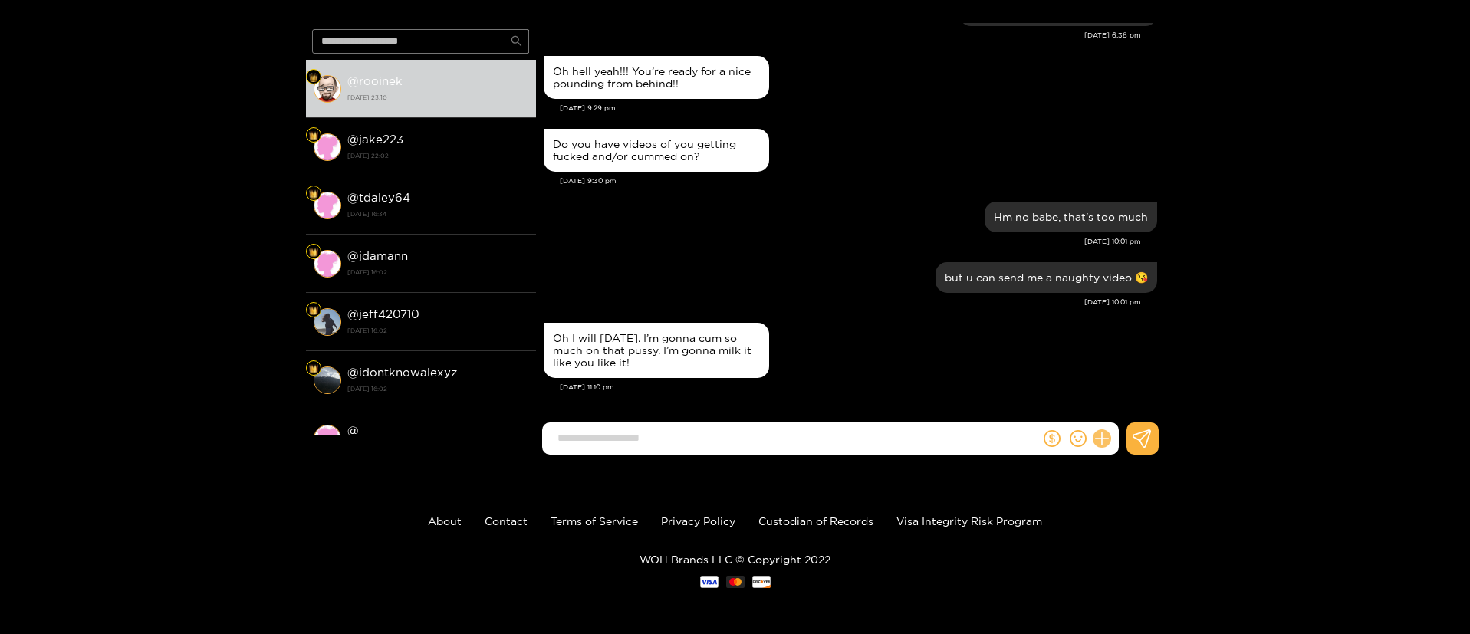
click at [1103, 438] on icon at bounding box center [1101, 438] width 15 height 15
click at [1033, 471] on footer "About Contact Terms of Service Privacy Policy Custodian of Records Visa Integri…" at bounding box center [735, 550] width 1470 height 167
click at [1044, 432] on icon "dollar" at bounding box center [1052, 438] width 17 height 17
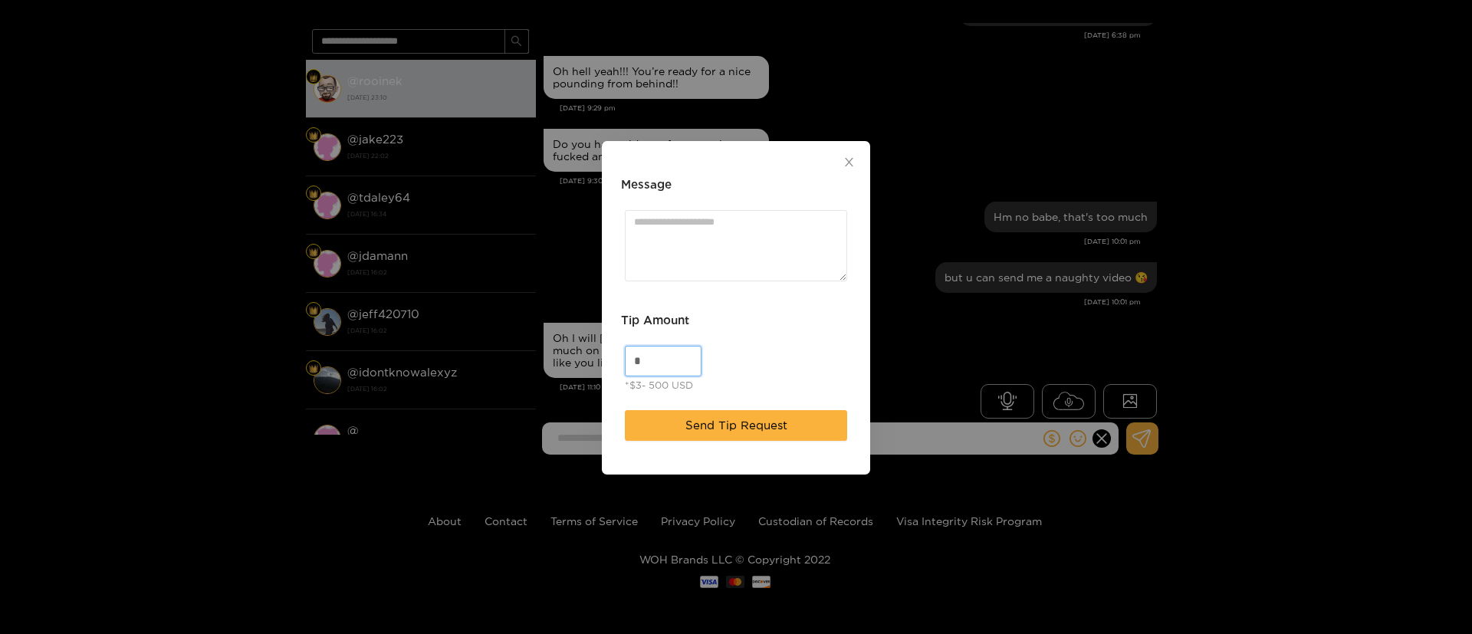
drag, startPoint x: 651, startPoint y: 354, endPoint x: 486, endPoint y: 358, distance: 164.9
click at [486, 358] on div "Message Tip Amount * *$3- 500 USD Send Tip Request" at bounding box center [736, 317] width 1472 height 634
click at [726, 263] on textarea "Message" at bounding box center [736, 245] width 222 height 71
type input "*"
click at [661, 363] on input "*" at bounding box center [663, 361] width 75 height 29
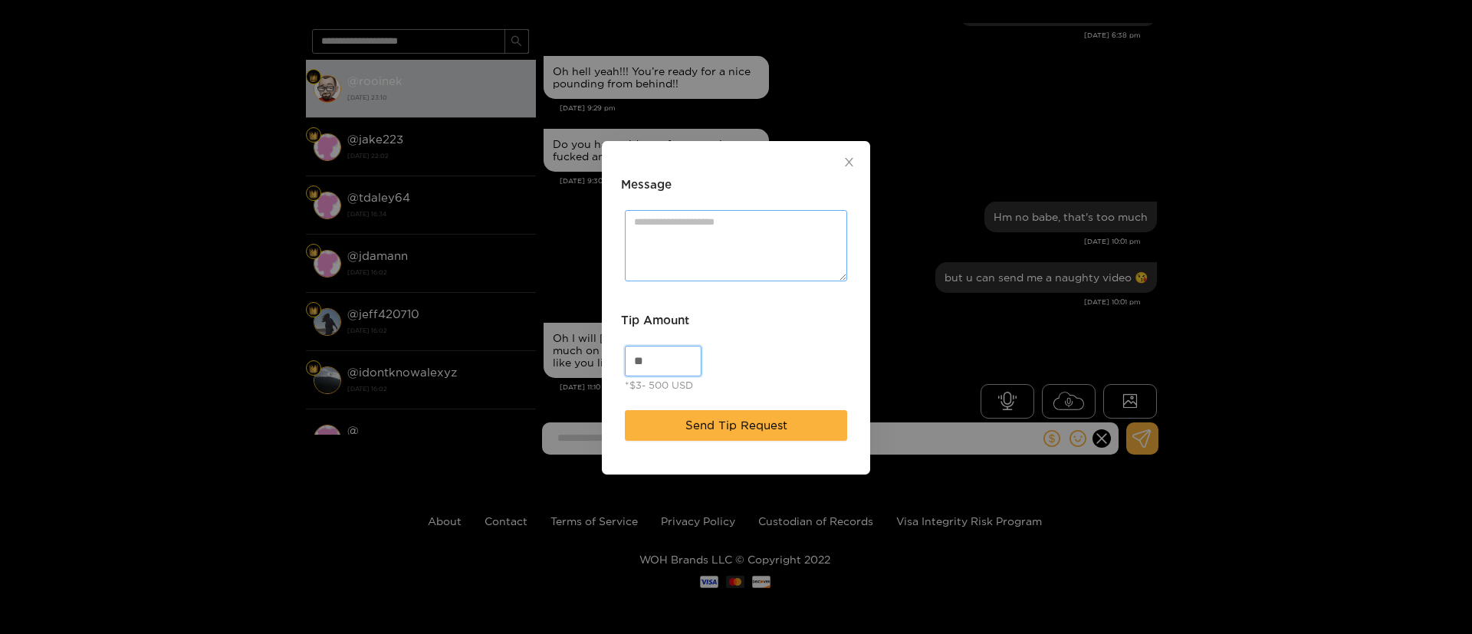
type input "**"
click at [719, 247] on textarea "Message" at bounding box center [736, 245] width 222 height 71
paste textarea "****"
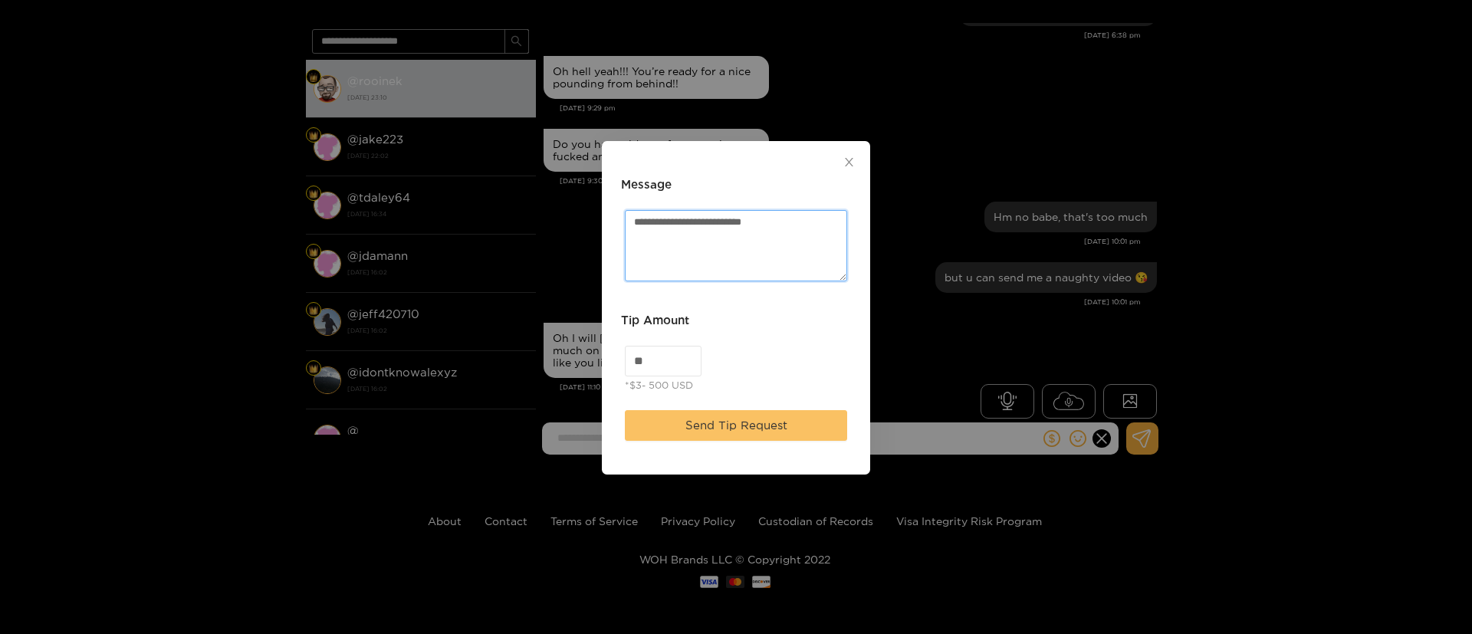
type textarea "**********"
click at [752, 428] on span "Send Tip Request" at bounding box center [737, 425] width 102 height 18
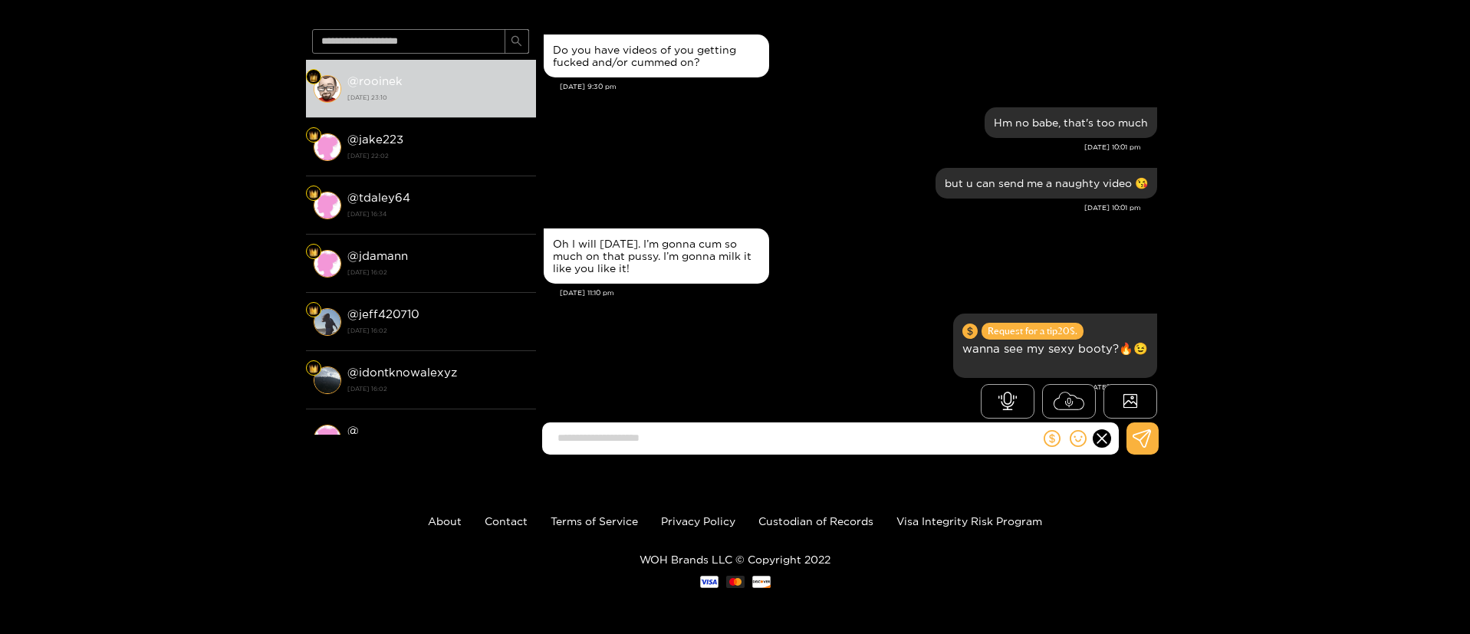
click at [898, 288] on div "Oh I will [DATE]. I’m gonna cum so much on that pussy. I’m gonna milk it like y…" at bounding box center [850, 256] width 613 height 63
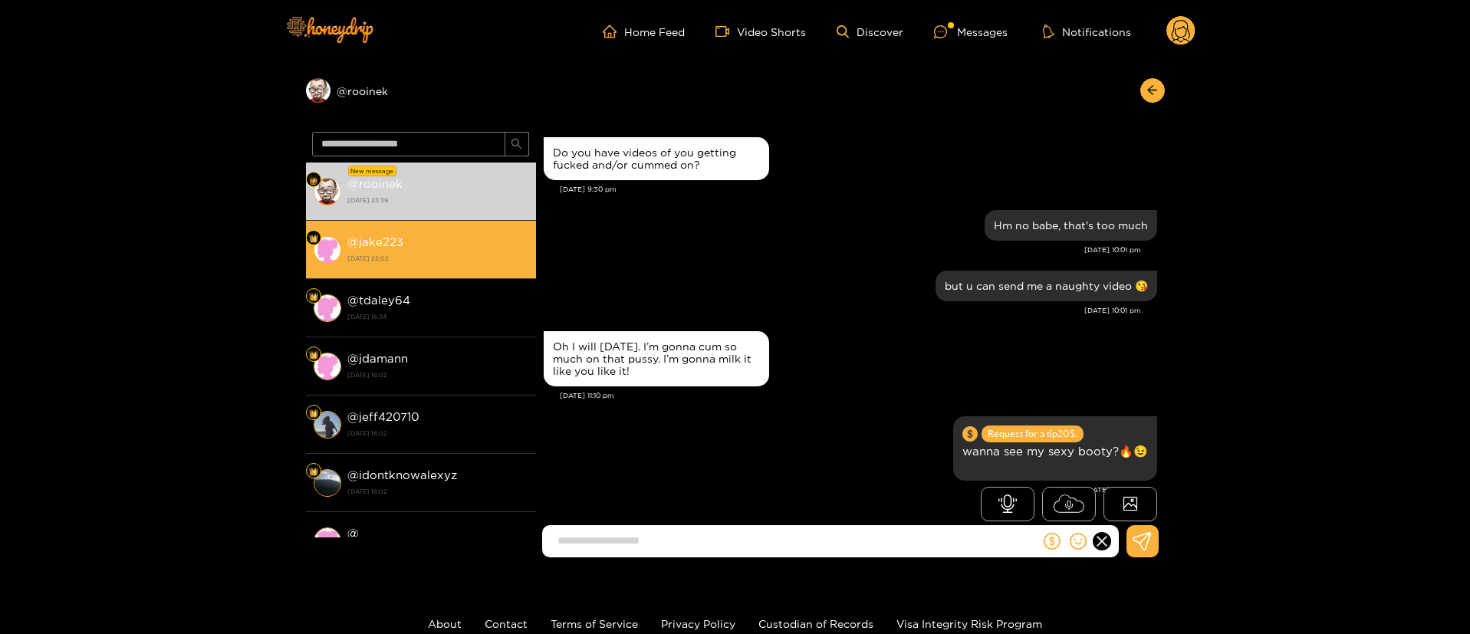
click at [367, 222] on li "@ jake223 [DATE] 22:02" at bounding box center [421, 250] width 230 height 58
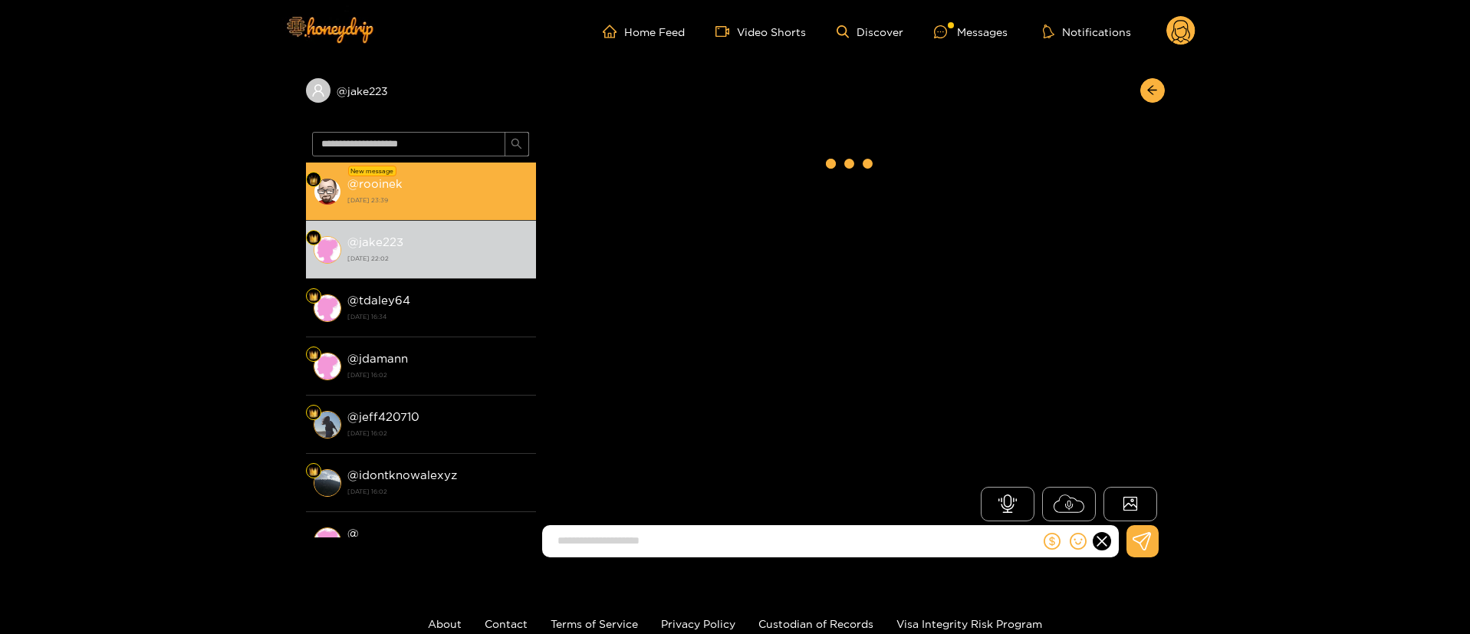
click at [438, 168] on li "New message @ rooinek [DATE] 23:39" at bounding box center [421, 192] width 230 height 58
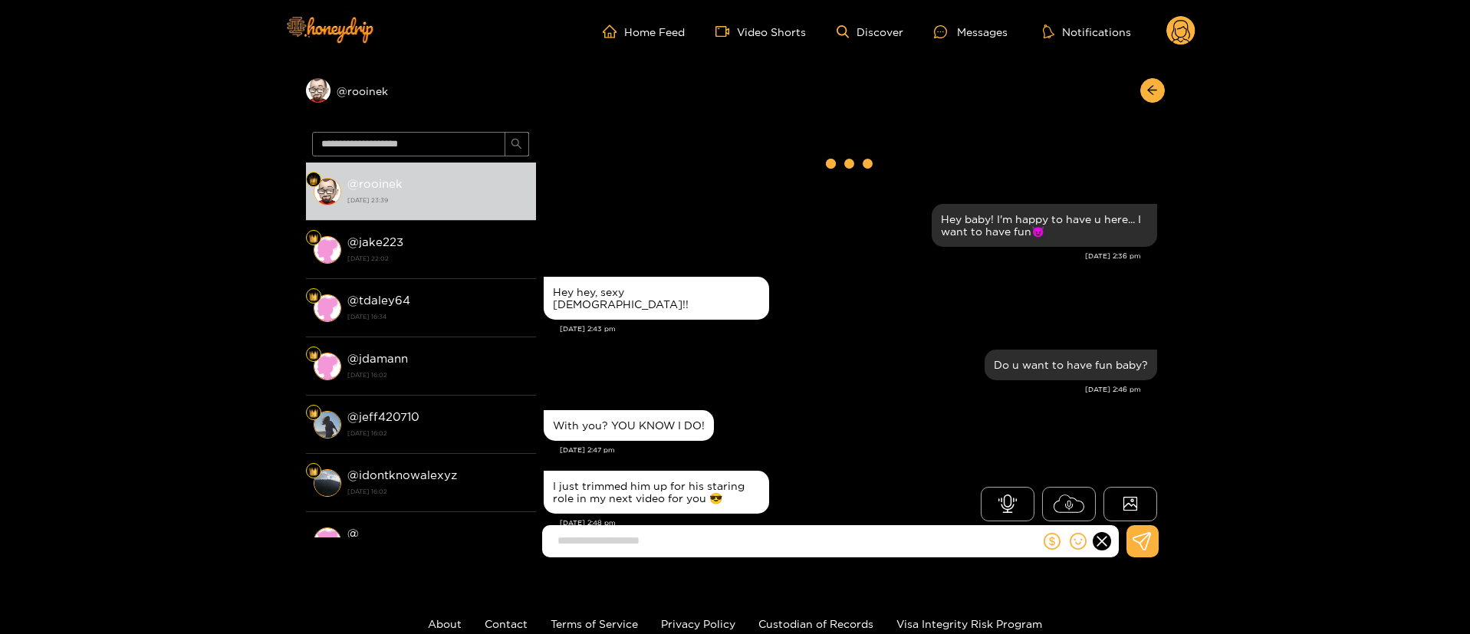
click at [1173, 46] on icon at bounding box center [1180, 31] width 29 height 31
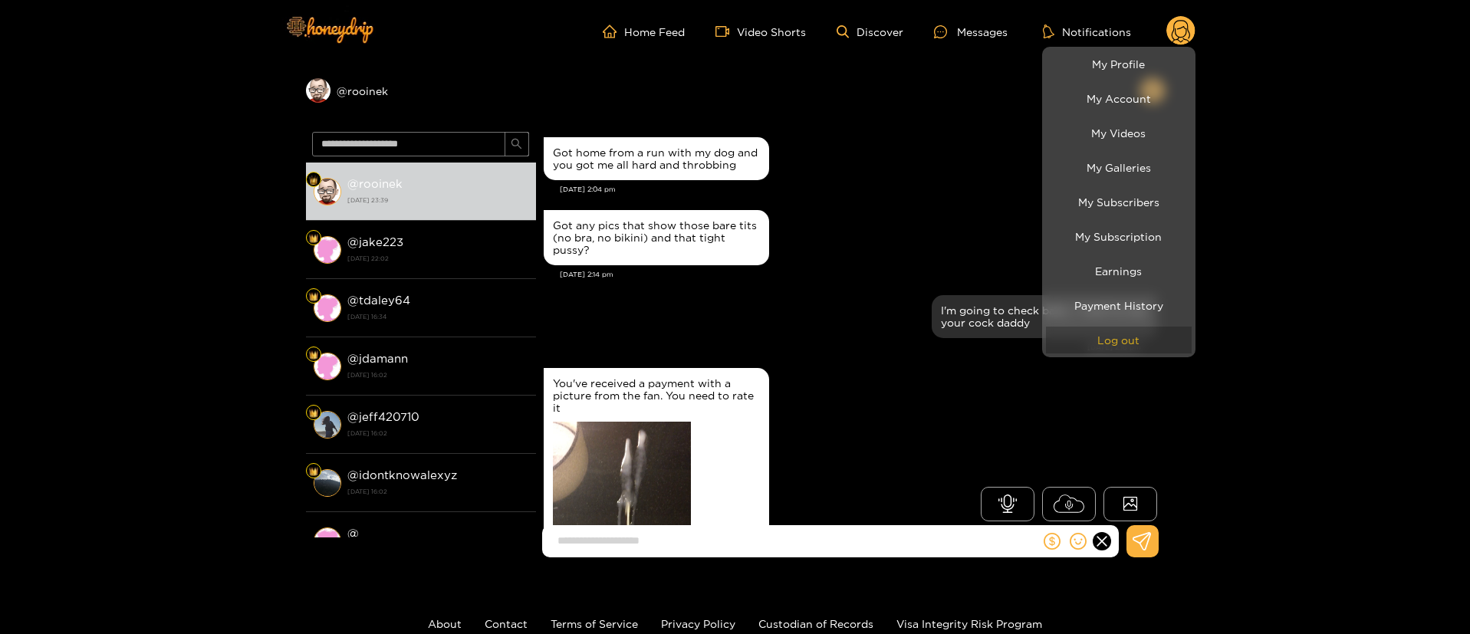
click at [1159, 331] on button "Log out" at bounding box center [1119, 340] width 146 height 27
